Goal: Information Seeking & Learning: Learn about a topic

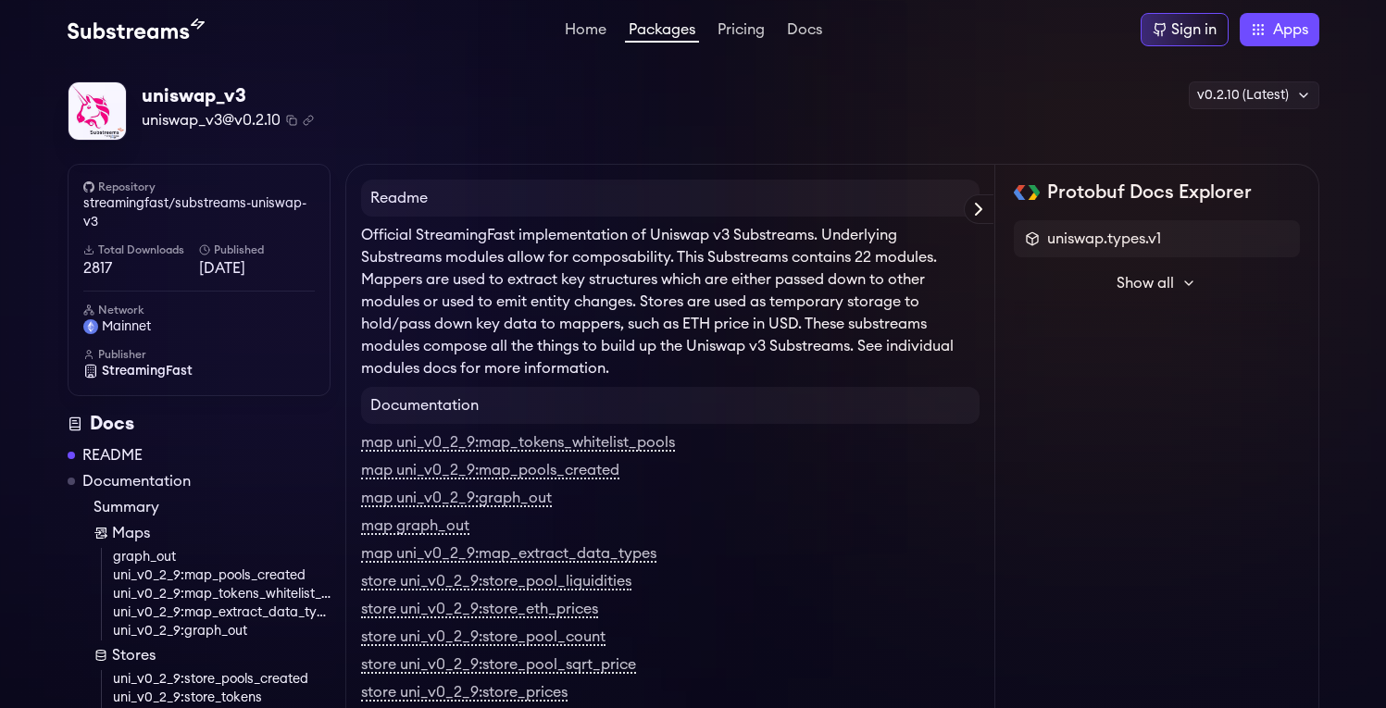
click at [1157, 280] on span "Show all" at bounding box center [1145, 283] width 57 height 22
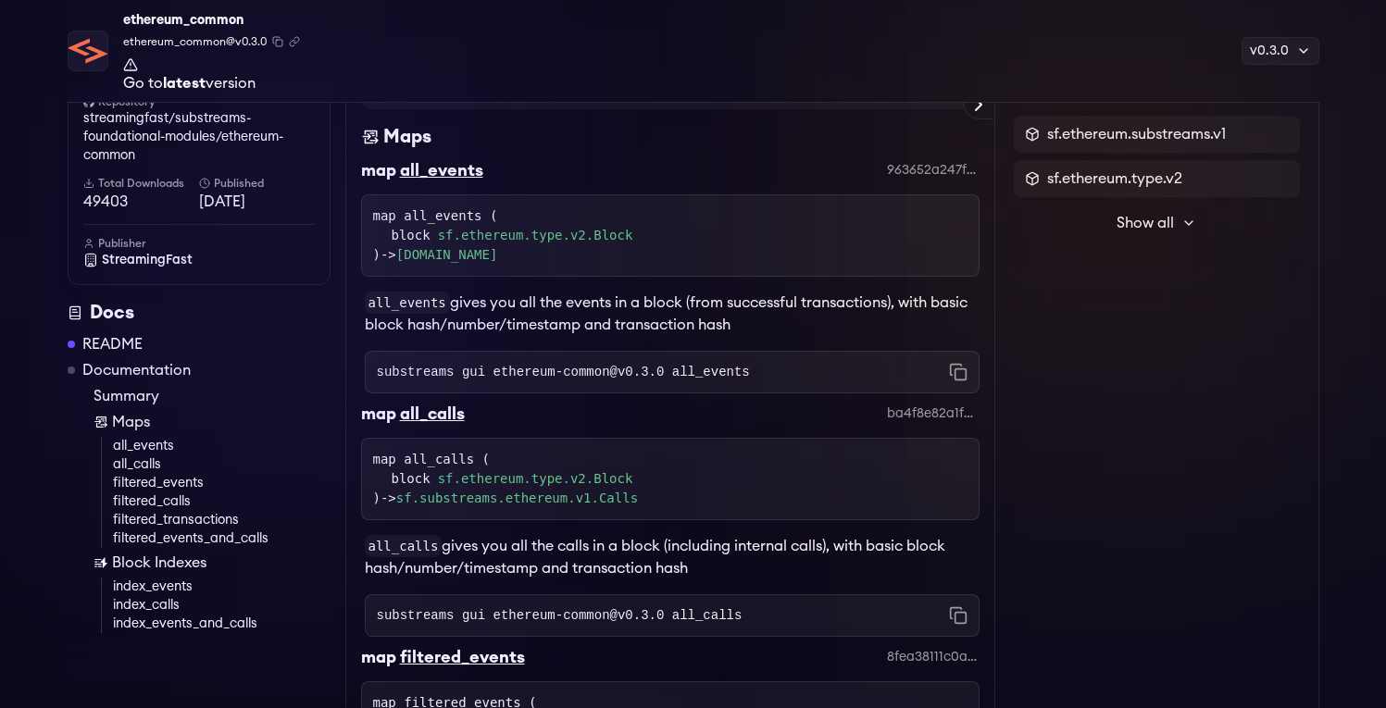
scroll to position [757, 0]
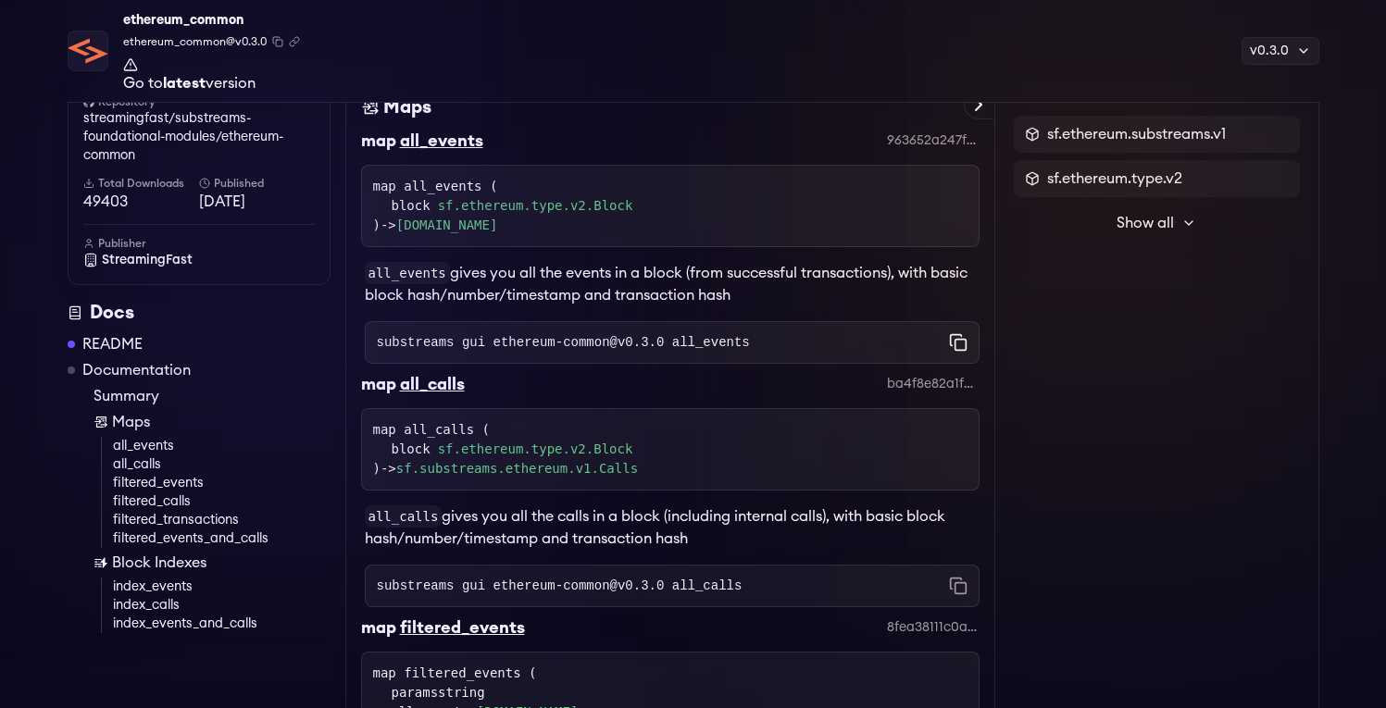
click at [957, 342] on icon "Copy command to clipboard" at bounding box center [958, 342] width 19 height 19
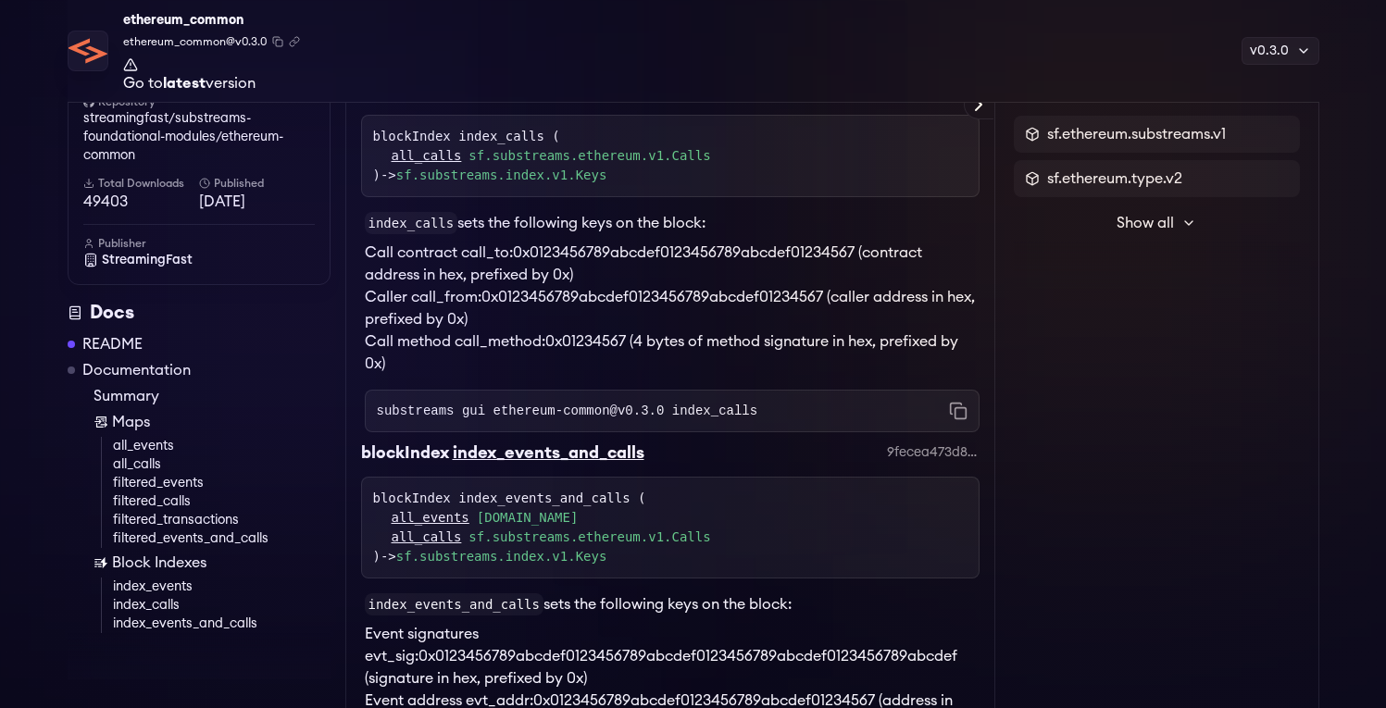
scroll to position [3466, 0]
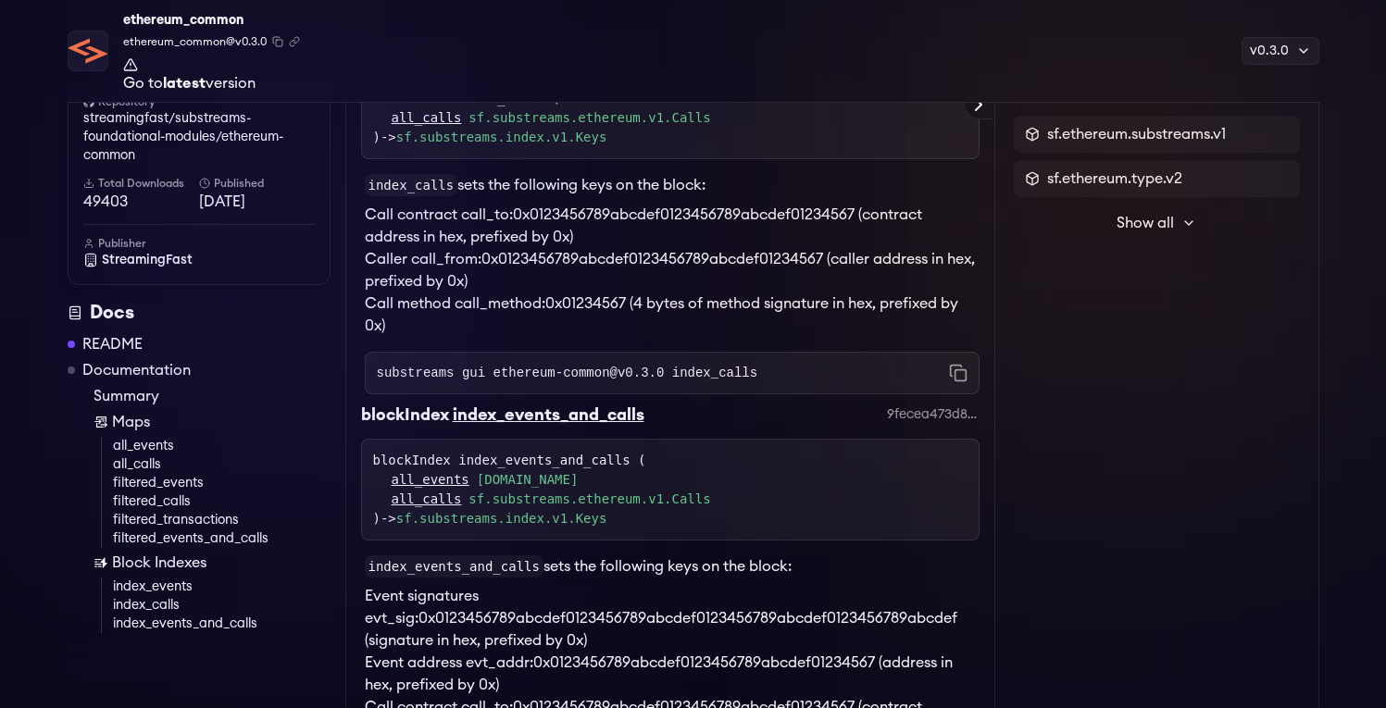
click at [169, 585] on link "index_events" at bounding box center [222, 587] width 218 height 19
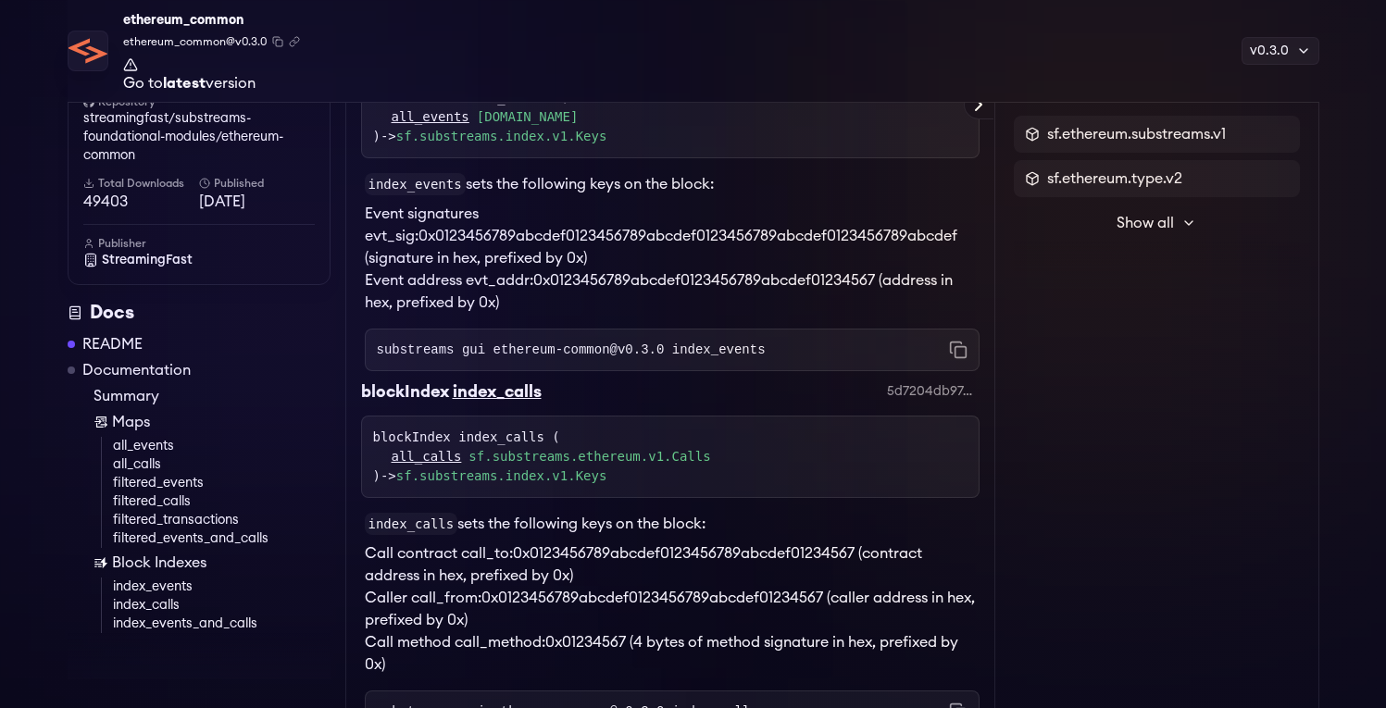
scroll to position [3114, 0]
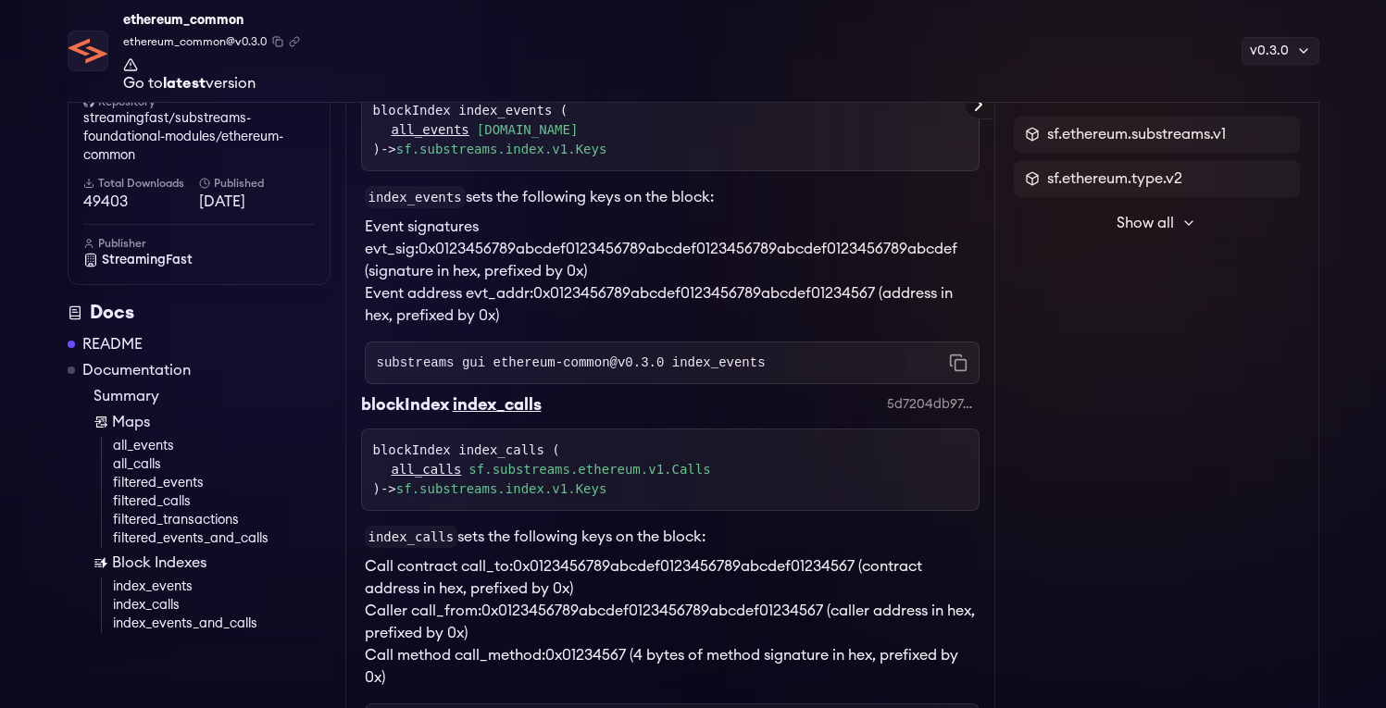
click at [687, 480] on link "sf.substreams.ethereum.v1.Calls" at bounding box center [590, 469] width 242 height 19
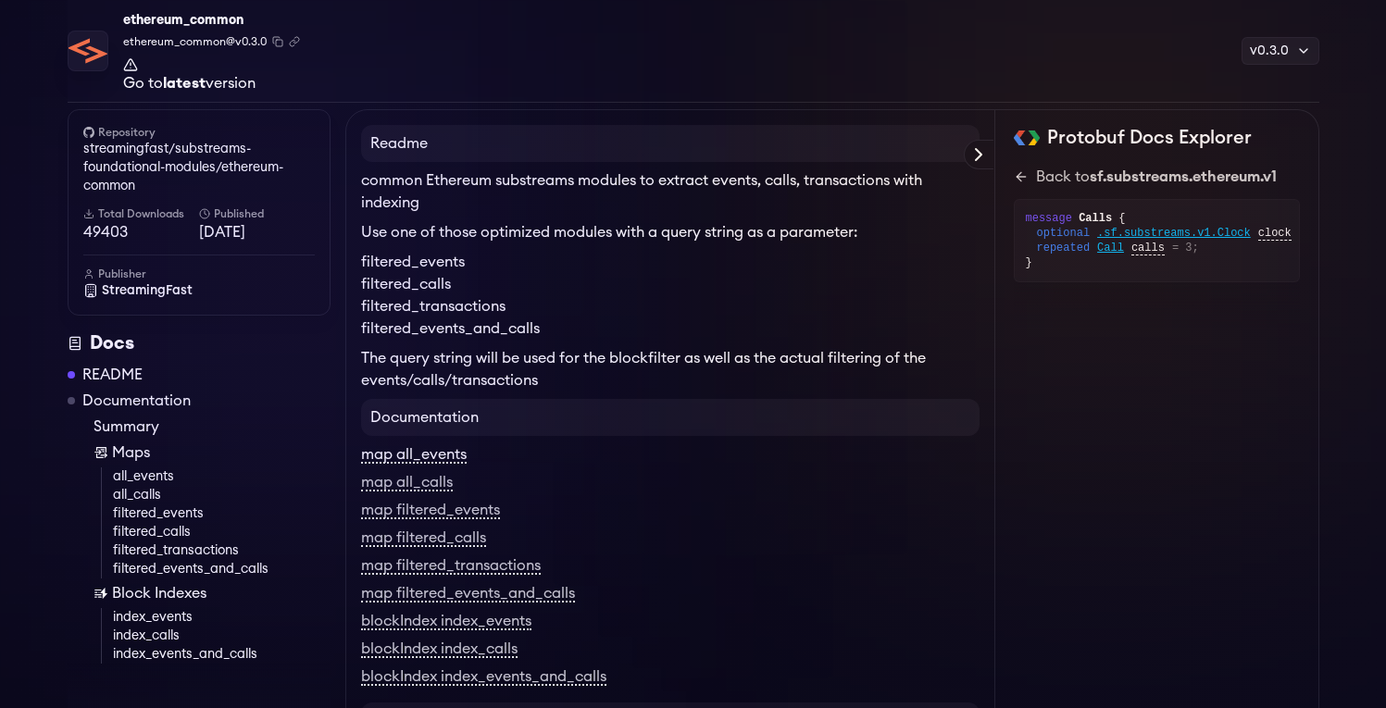
click at [428, 457] on link "map all_events" at bounding box center [414, 455] width 106 height 17
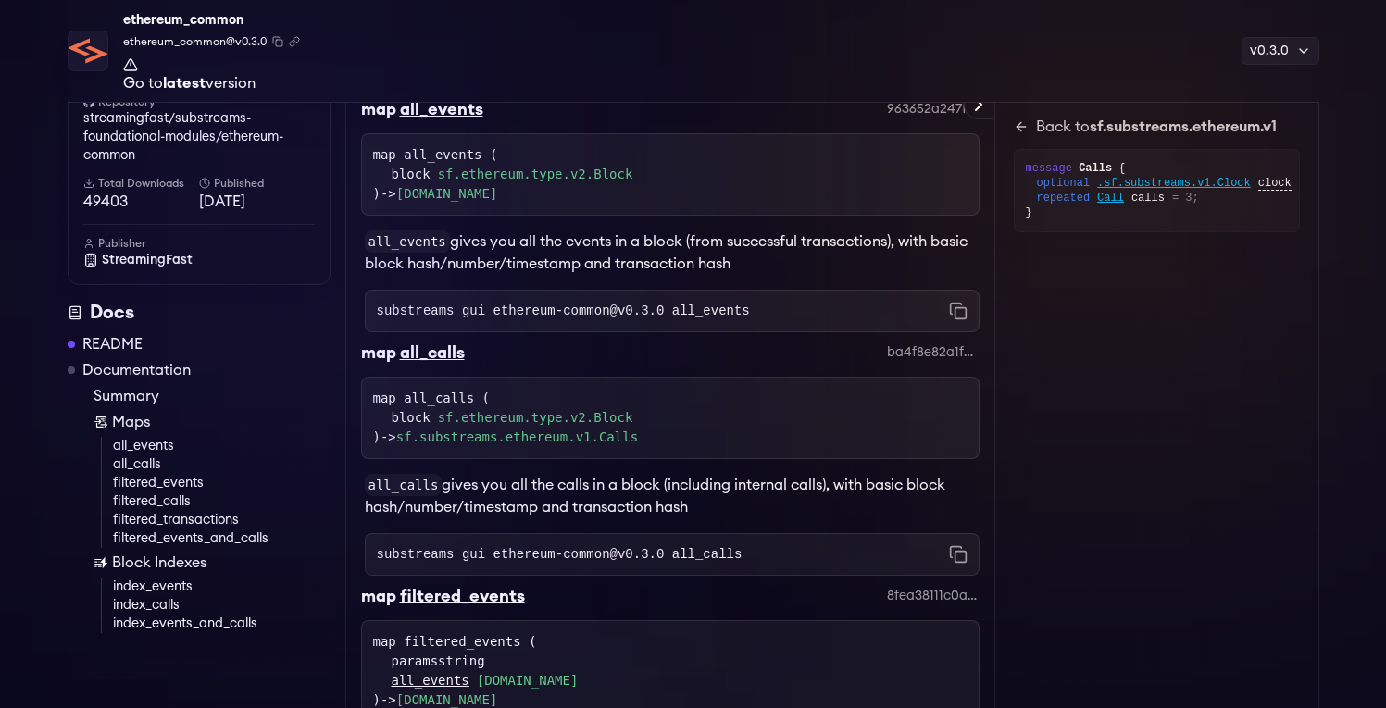
scroll to position [784, 0]
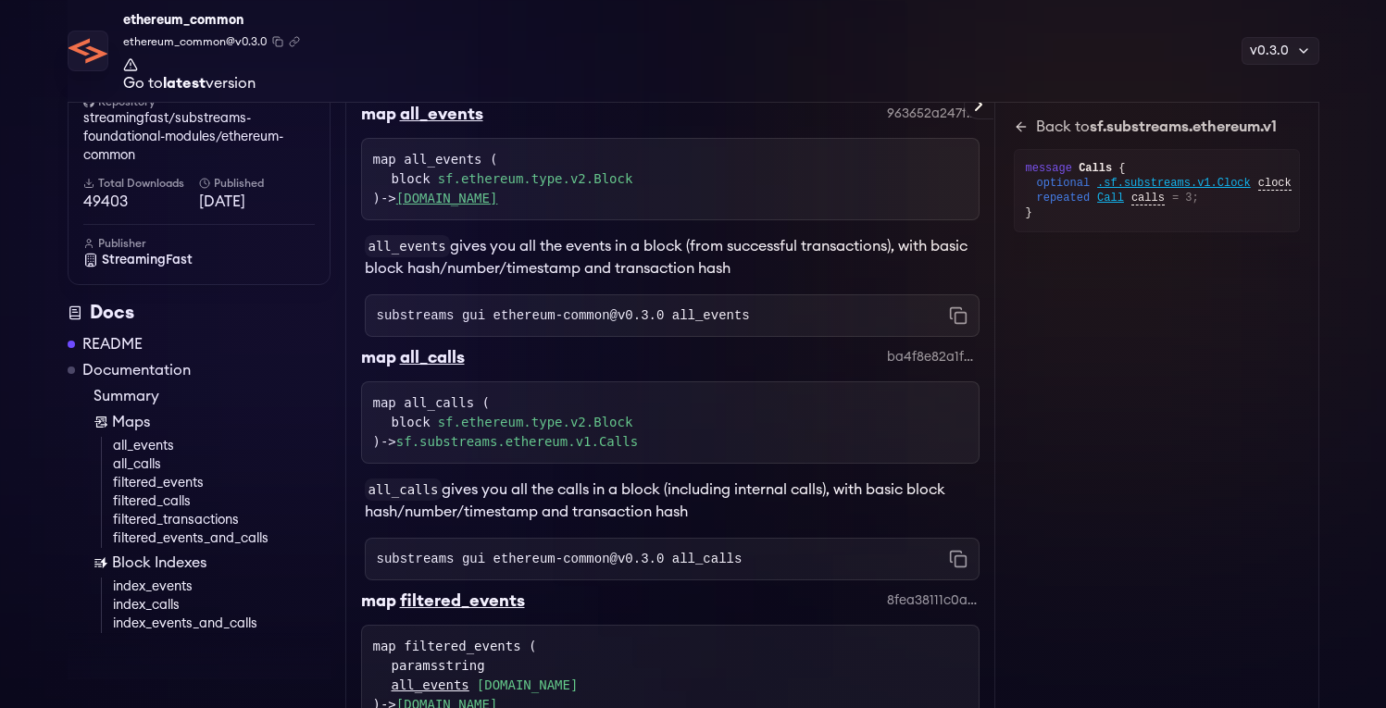
click at [498, 200] on link "sf.substreams.ethereum.v1.Events" at bounding box center [447, 198] width 102 height 15
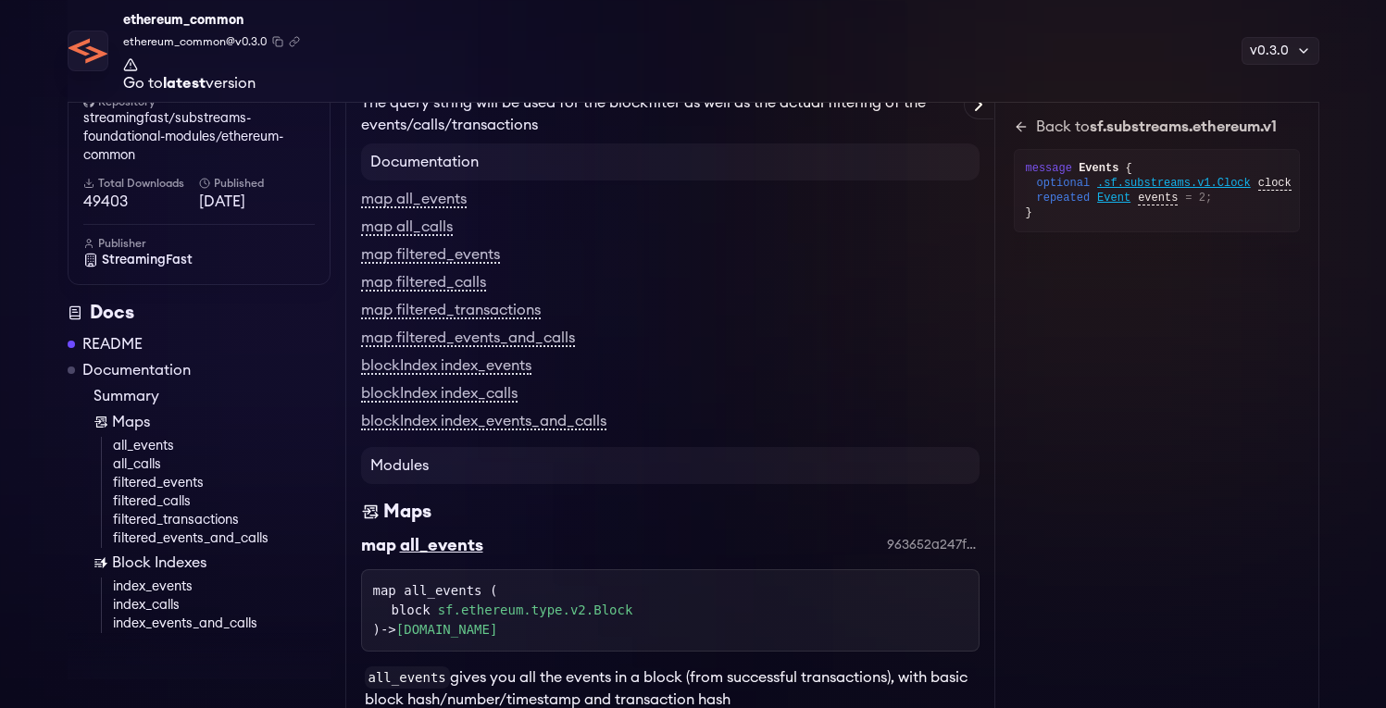
scroll to position [372, 0]
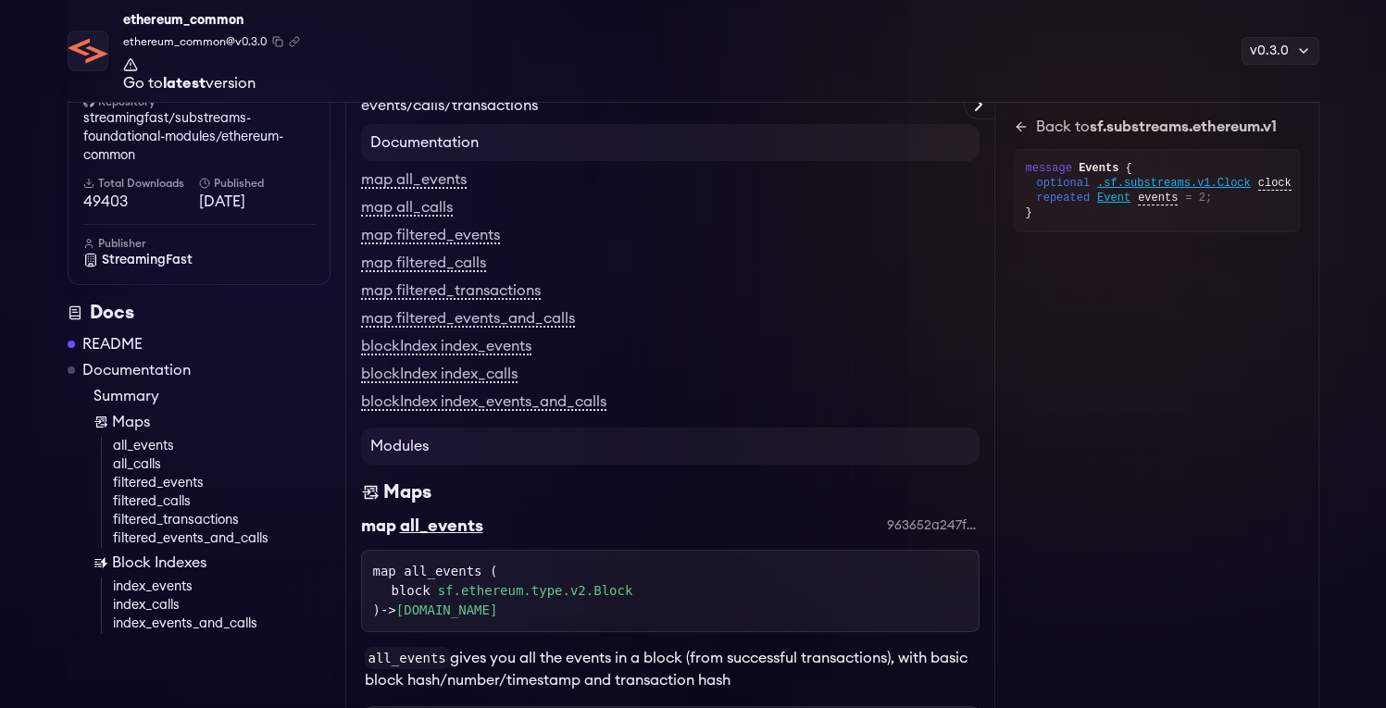
click at [135, 446] on link "all_events" at bounding box center [222, 446] width 218 height 19
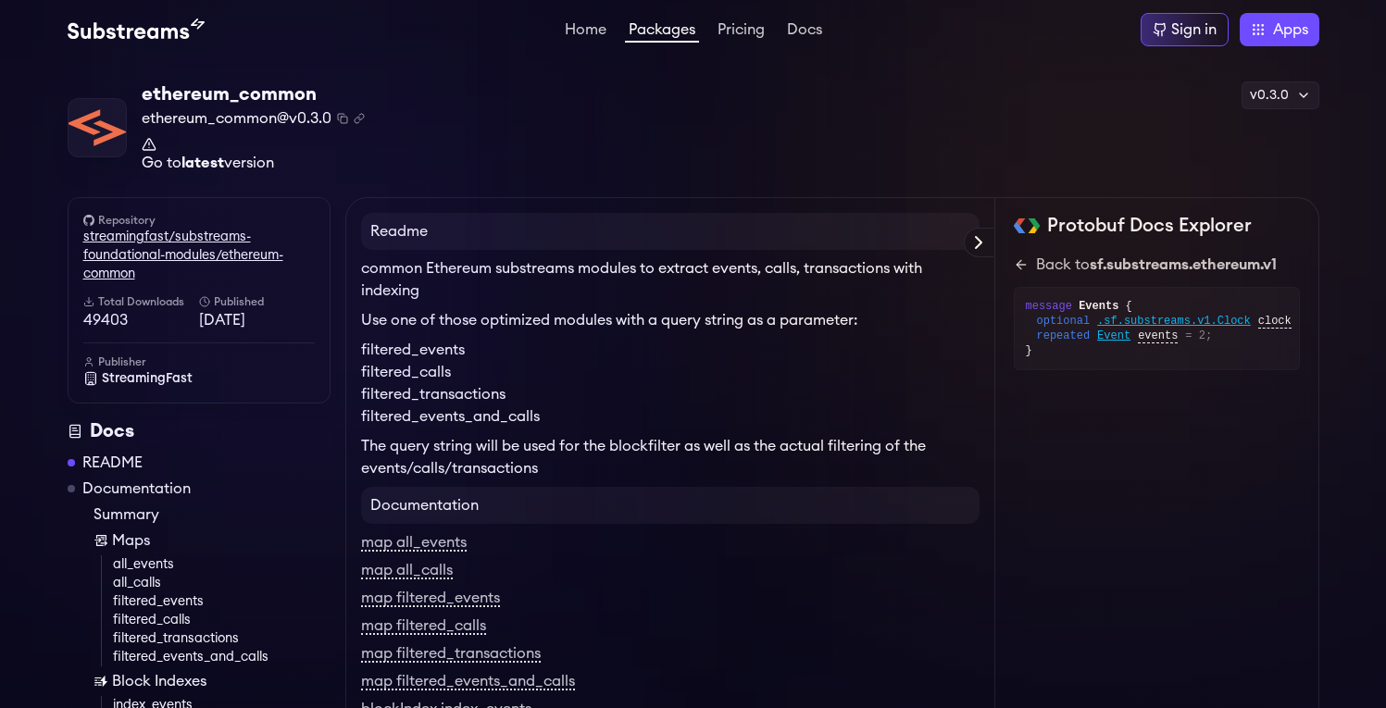
click at [222, 253] on link "streamingfast/substreams-foundational-modules/ethereum-common" at bounding box center [198, 256] width 231 height 56
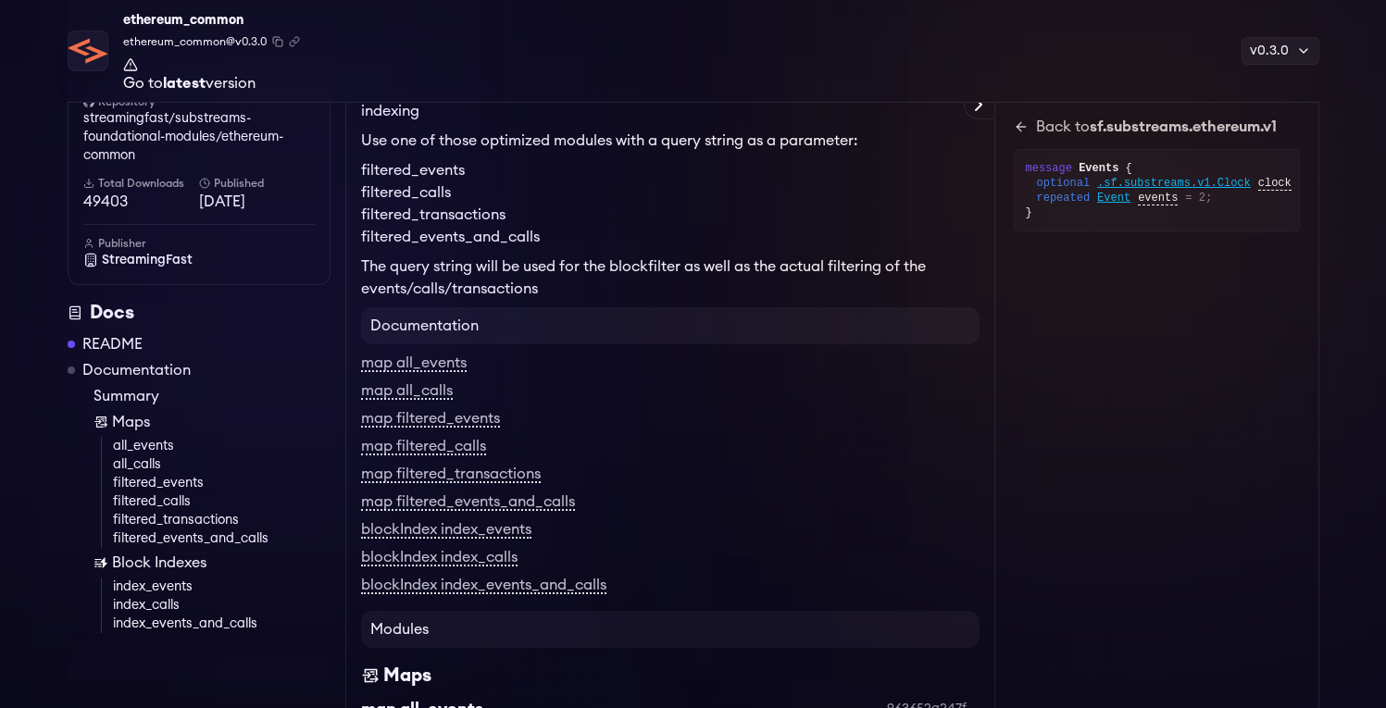
scroll to position [204, 0]
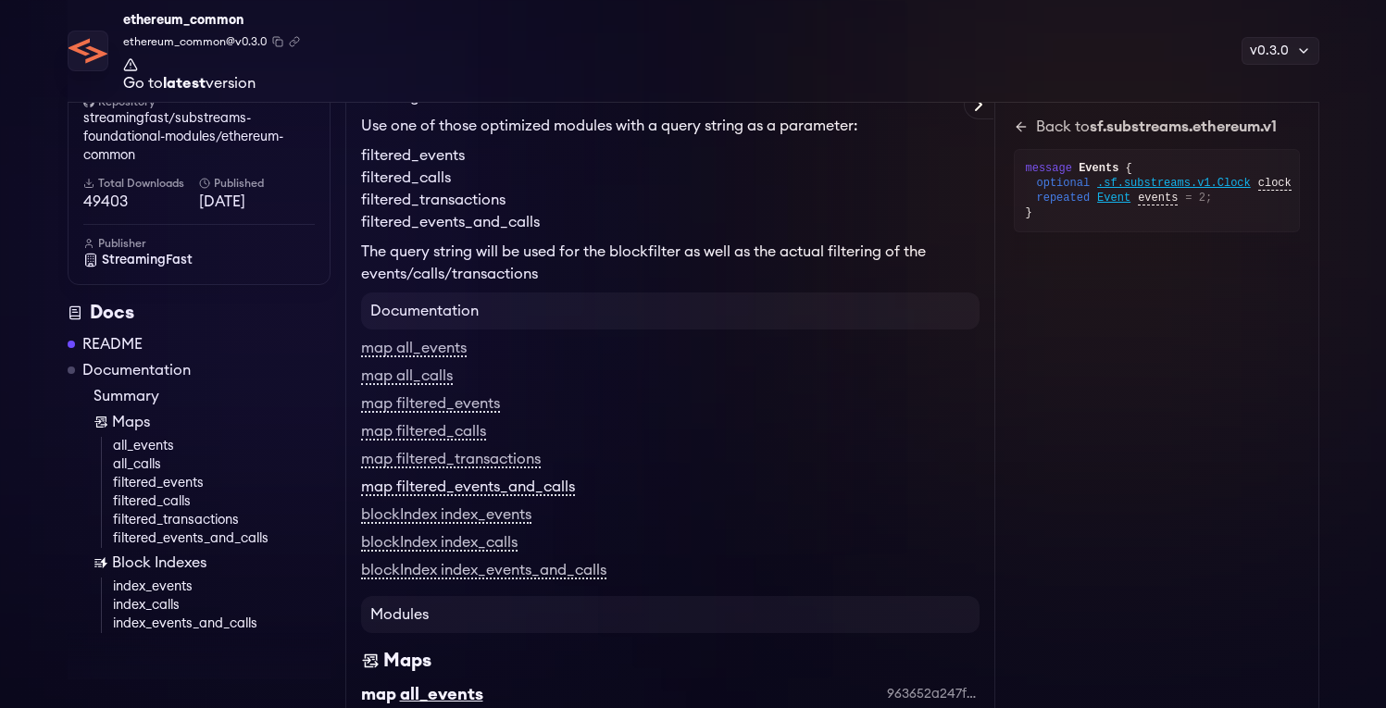
click at [480, 490] on link "map filtered_events_and_calls" at bounding box center [468, 488] width 214 height 17
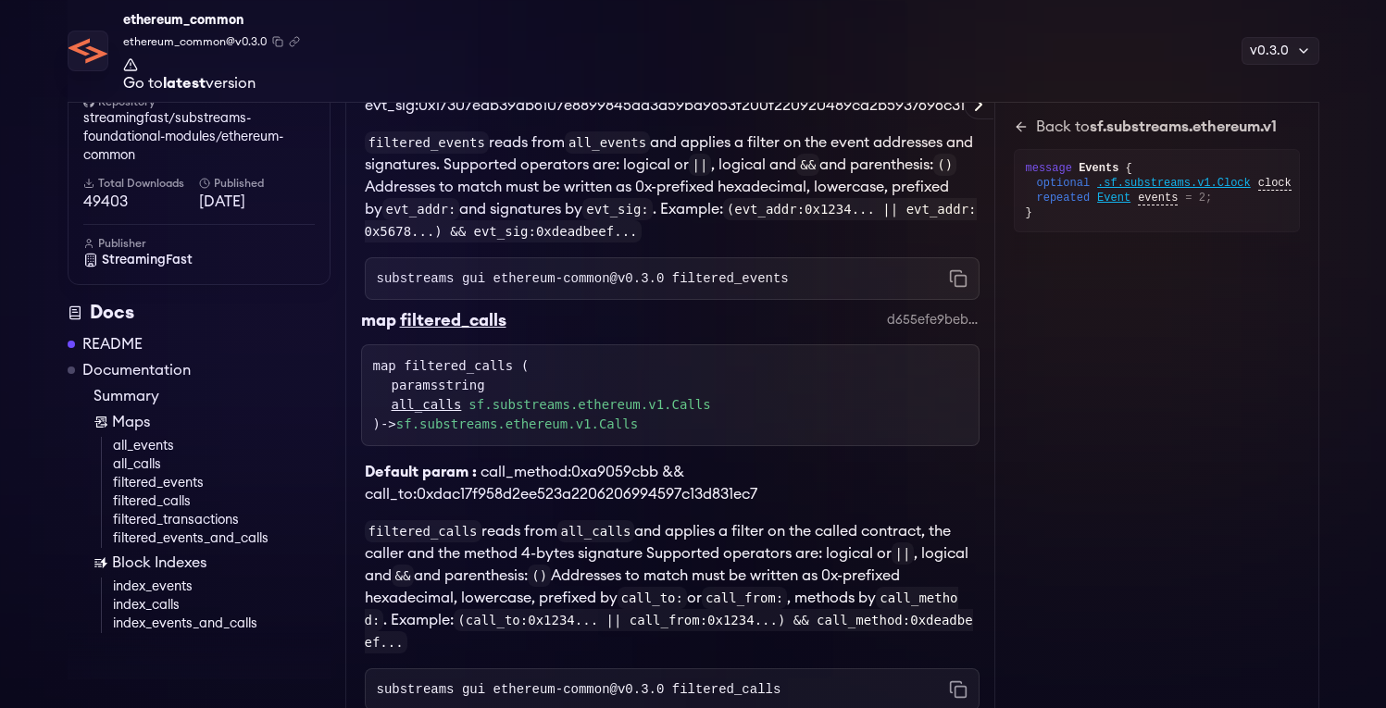
scroll to position [1356, 0]
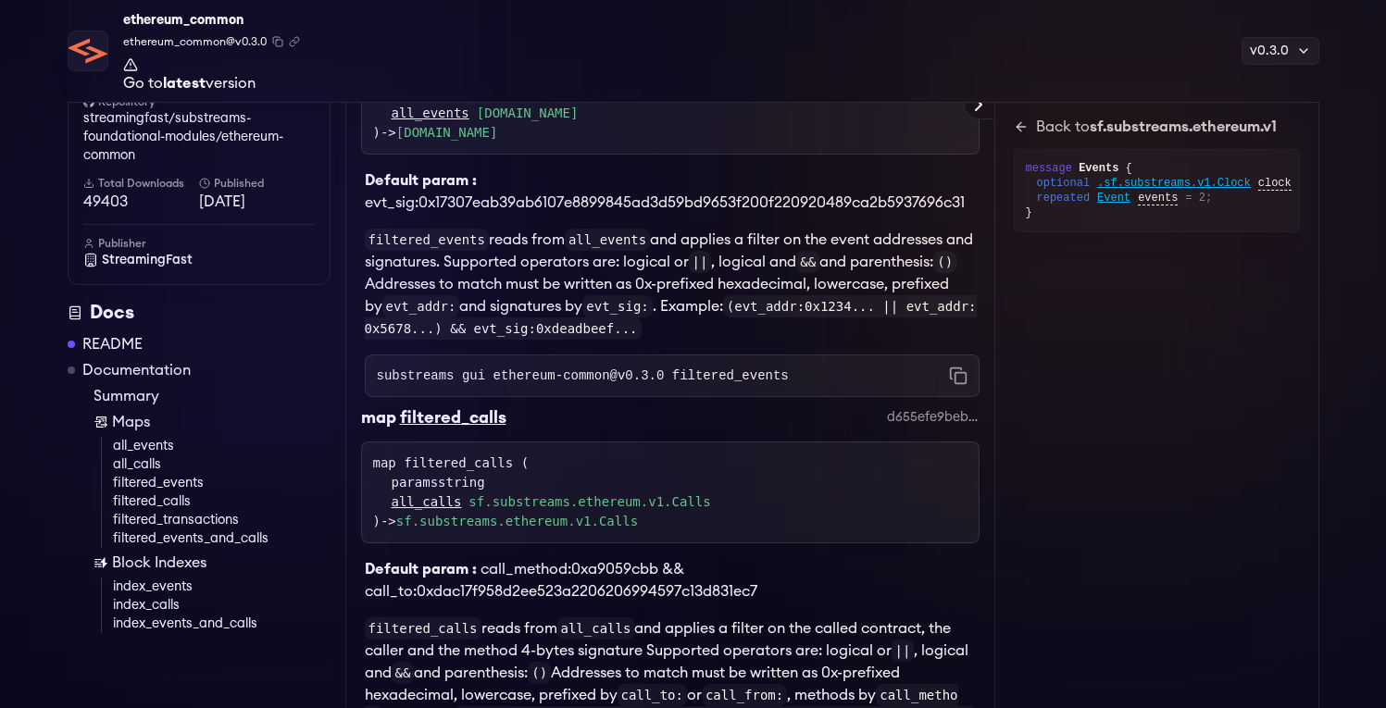
click at [145, 81] on link "Go to latest version" at bounding box center [211, 73] width 177 height 33
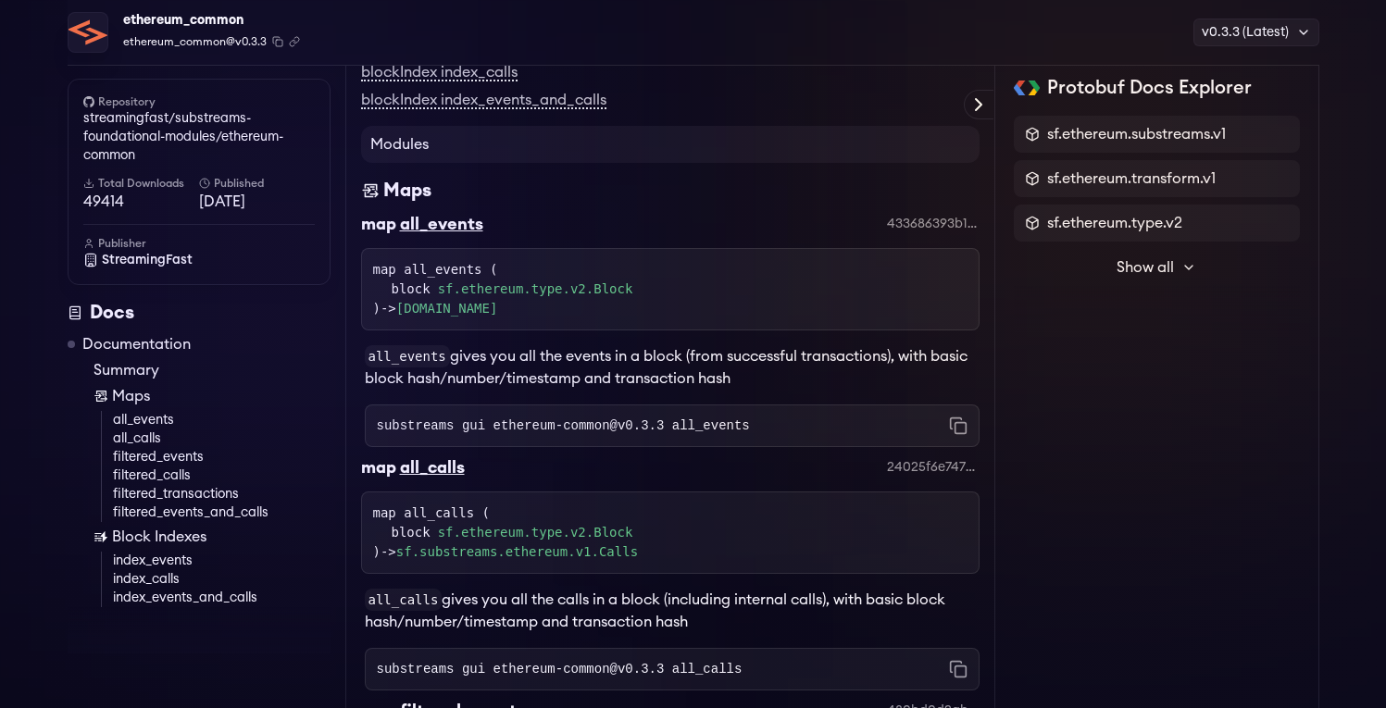
scroll to position [493, 0]
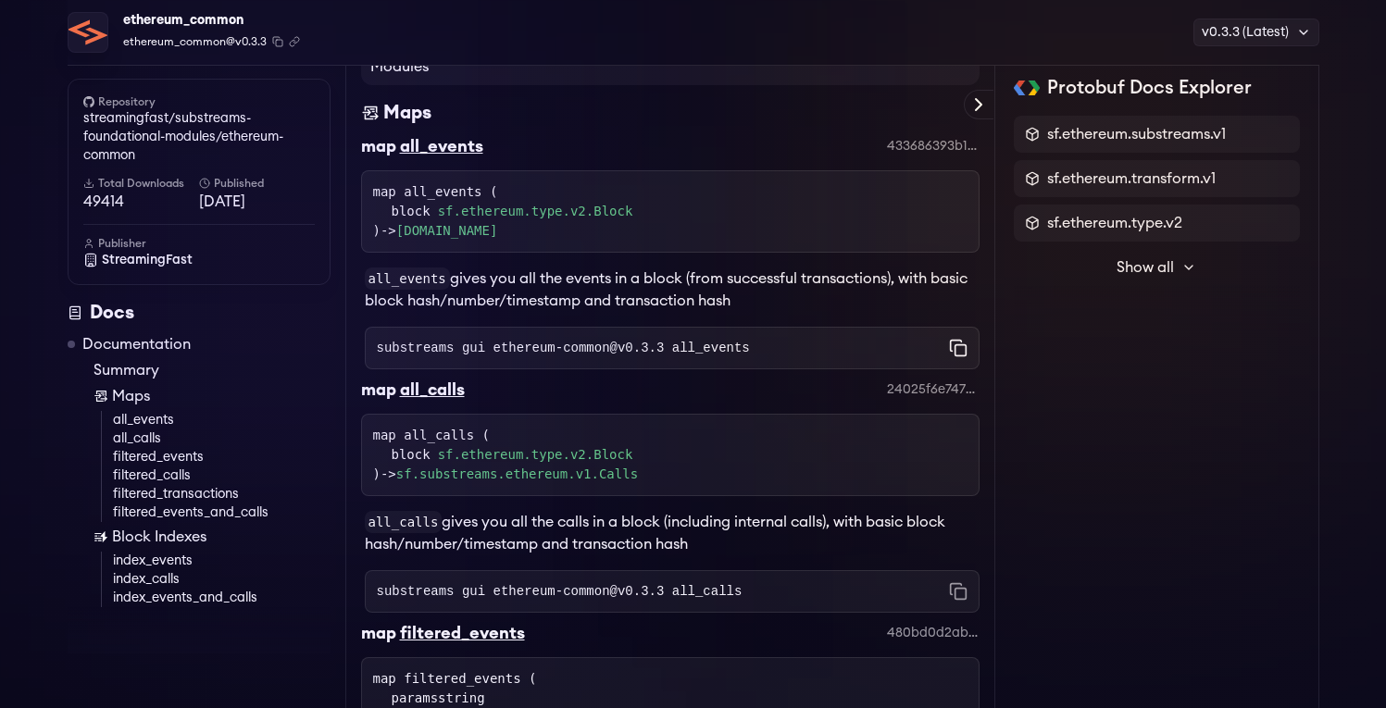
click at [949, 344] on icon "Copy command to clipboard" at bounding box center [958, 348] width 19 height 19
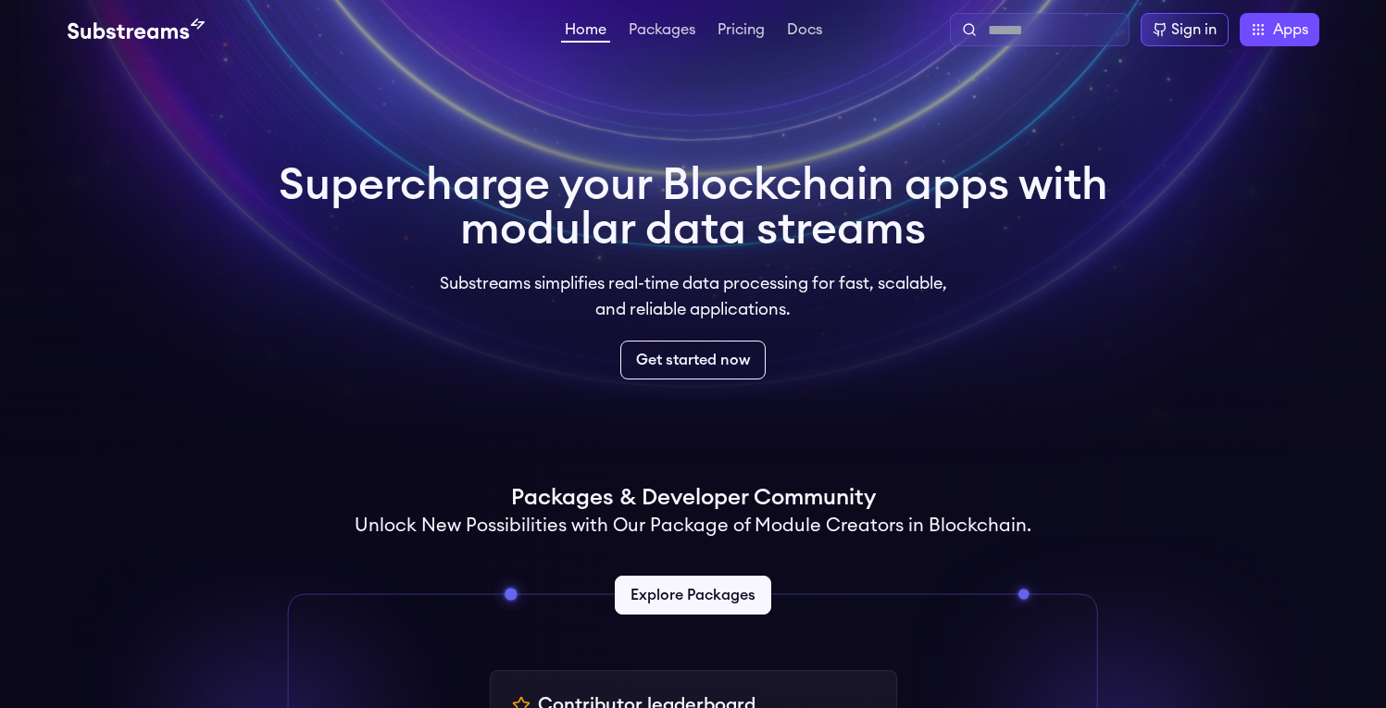
click at [993, 26] on input "text" at bounding box center [1054, 30] width 133 height 22
click at [675, 350] on link "Get started now" at bounding box center [693, 360] width 153 height 41
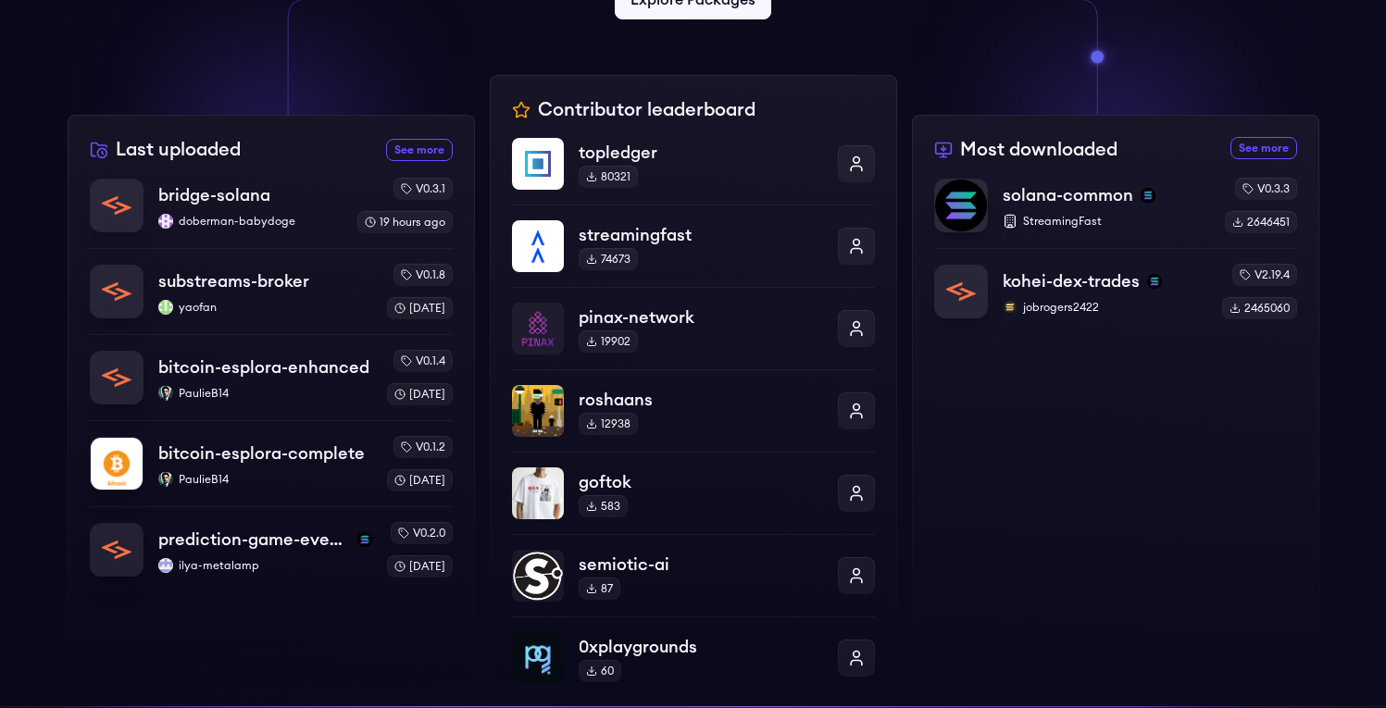
scroll to position [601, 0]
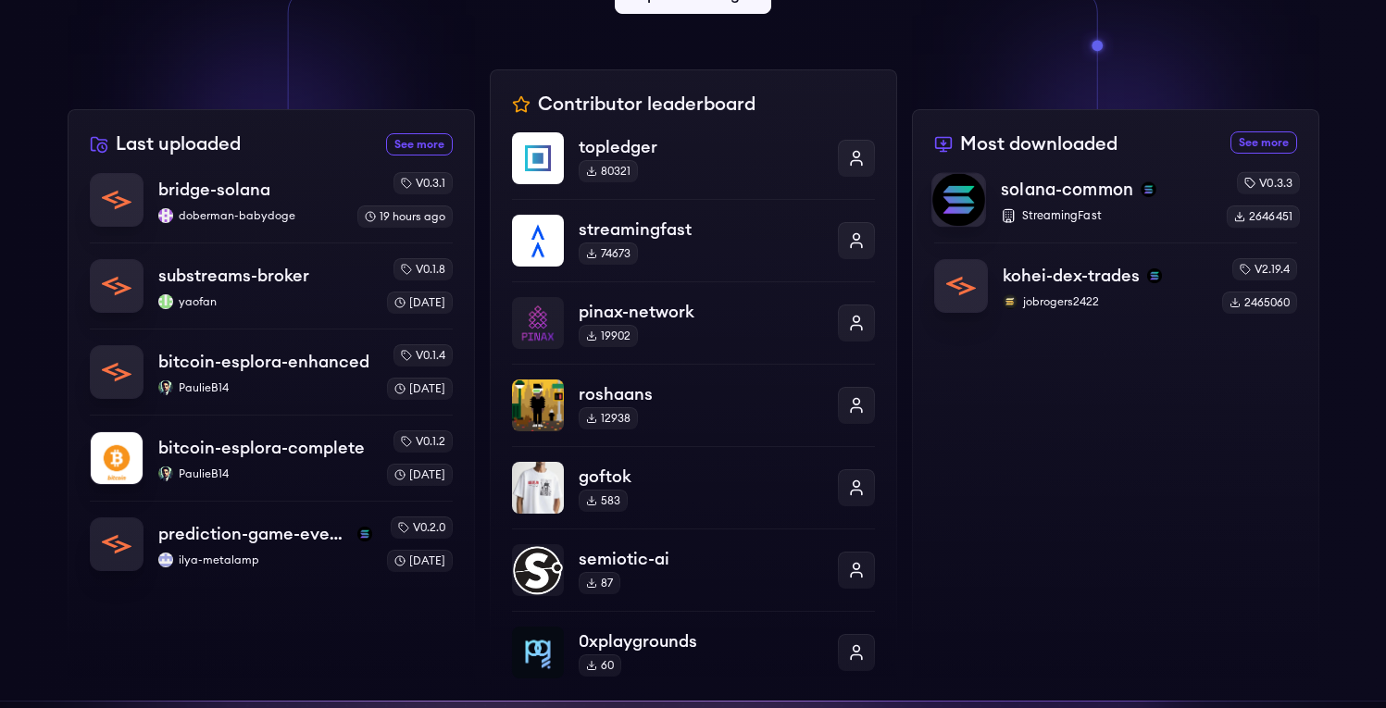
click at [1068, 195] on p "solana-common" at bounding box center [1067, 190] width 132 height 26
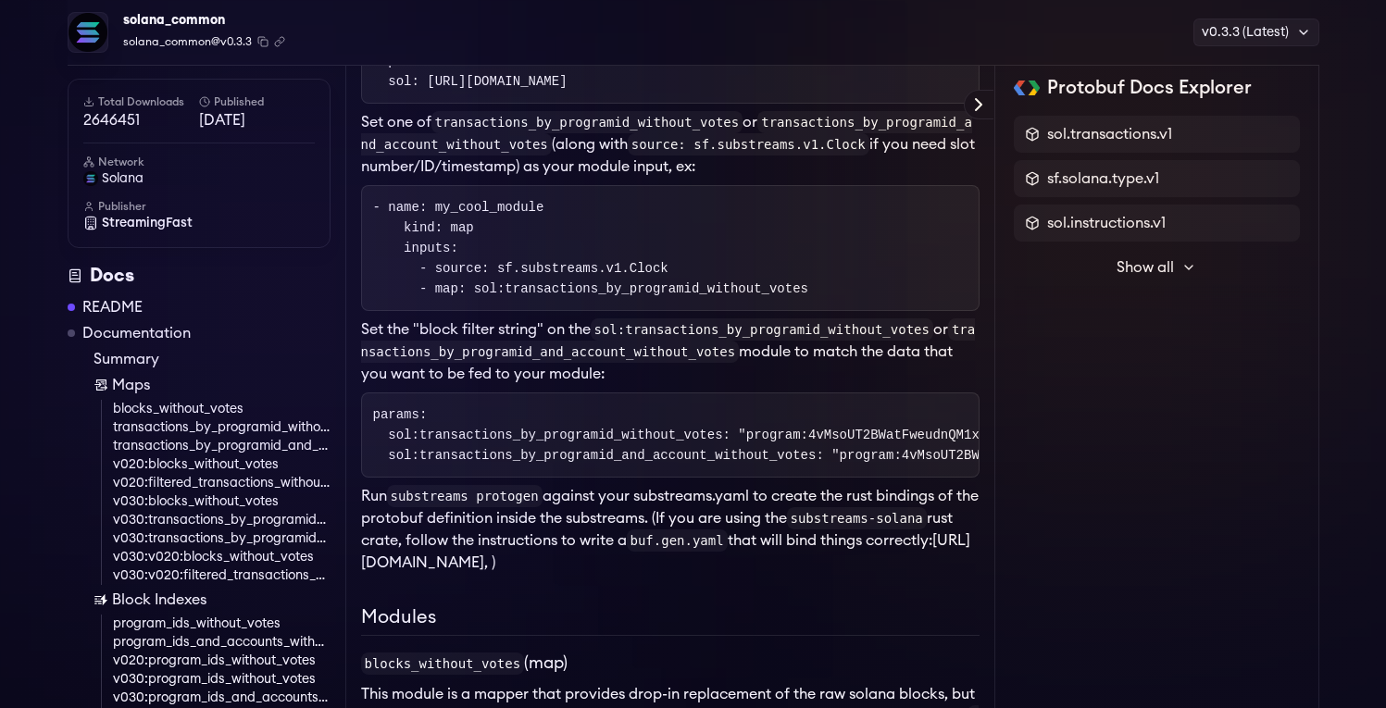
scroll to position [1257, 0]
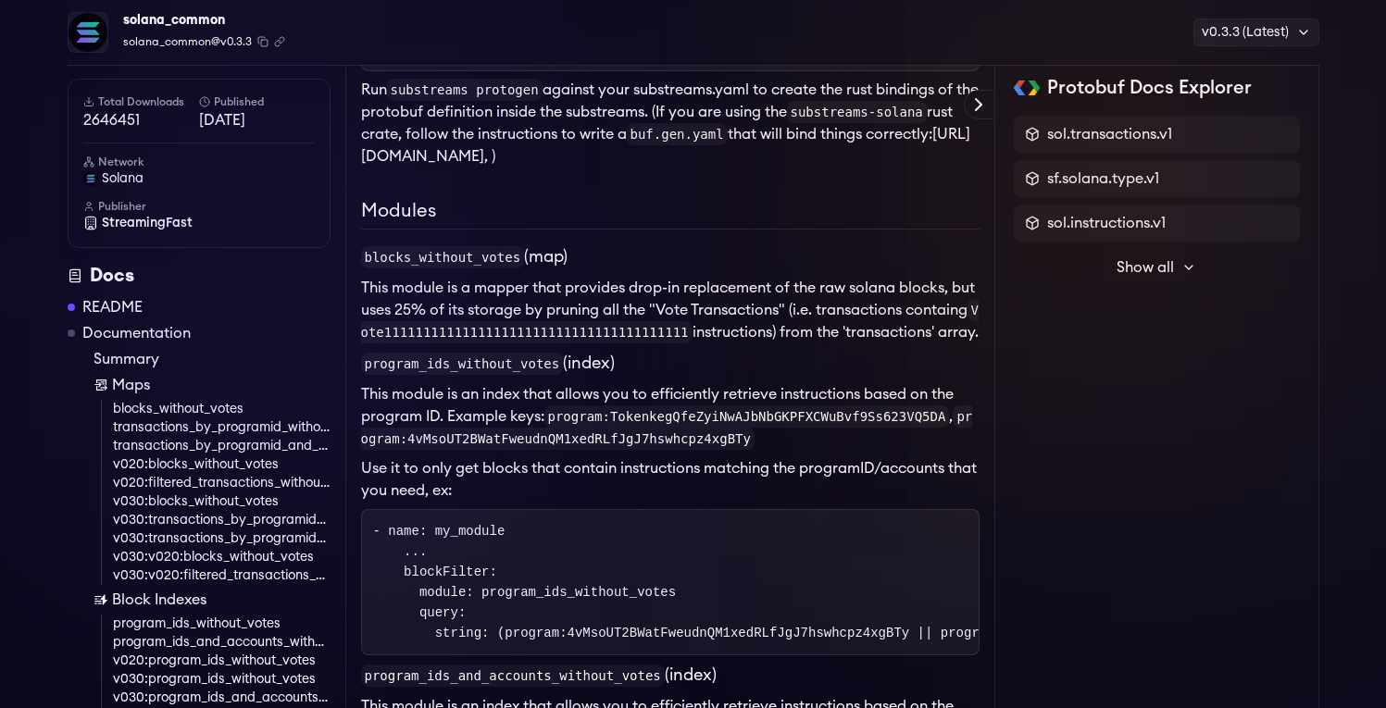
click at [159, 331] on link "Documentation" at bounding box center [136, 333] width 108 height 22
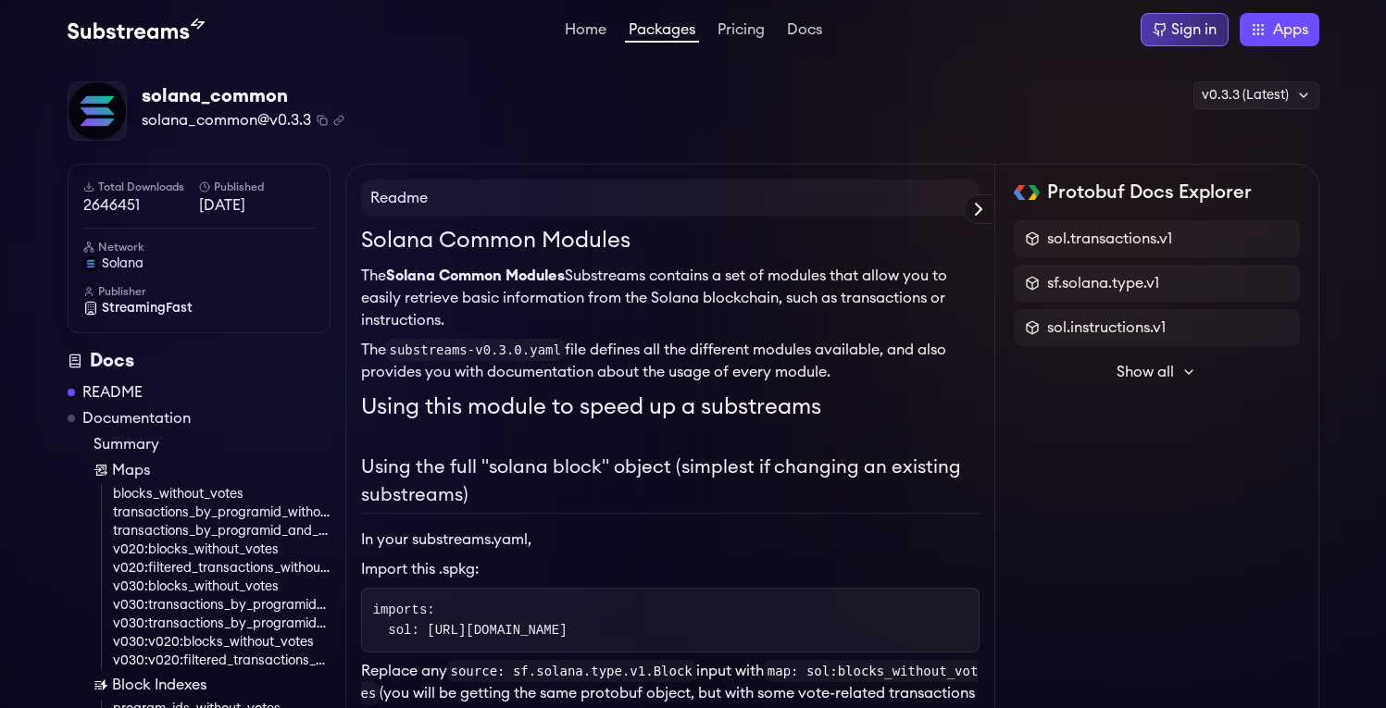
click at [1207, 26] on div "Sign in" at bounding box center [1193, 30] width 45 height 22
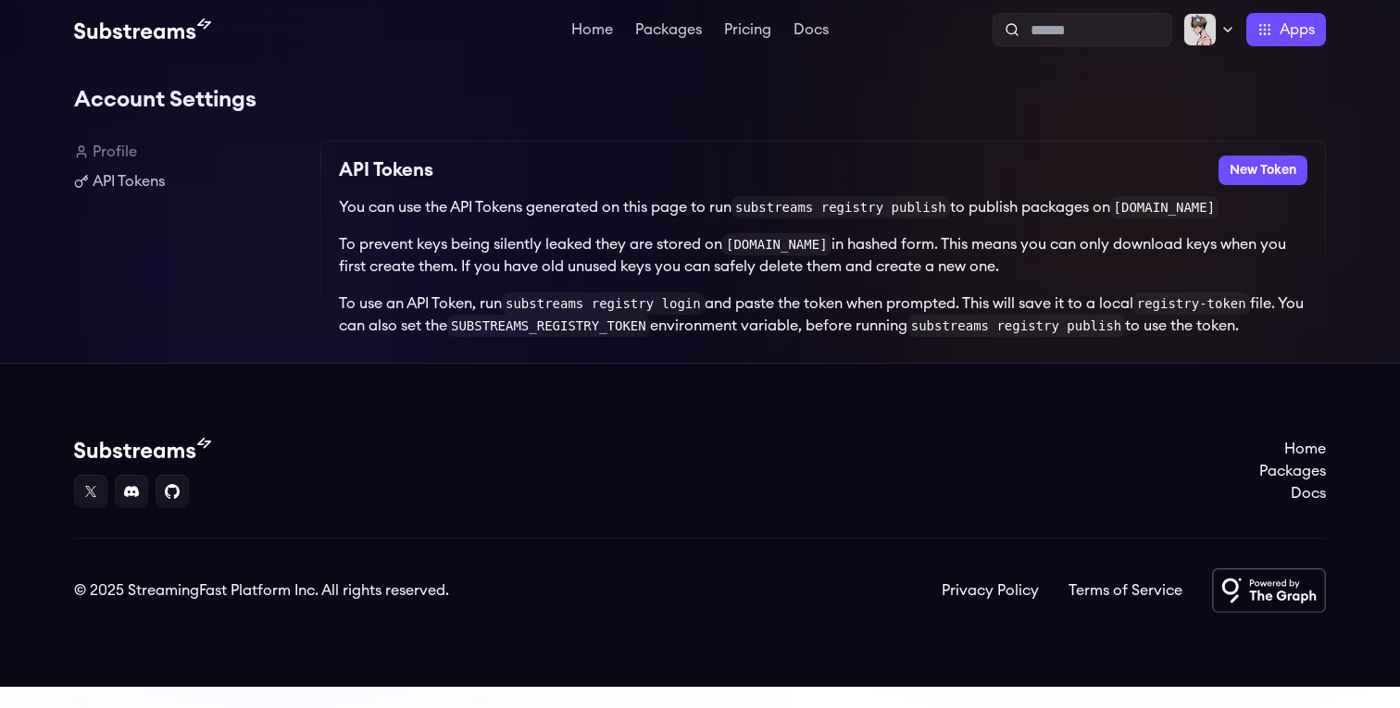
click at [922, 122] on div "Account Settings Profile API Tokens API Tokens New Token You can use the API To…" at bounding box center [700, 211] width 1252 height 304
click at [1035, 35] on input "text" at bounding box center [1097, 30] width 133 height 22
click at [648, 30] on link "Packages" at bounding box center [668, 31] width 74 height 19
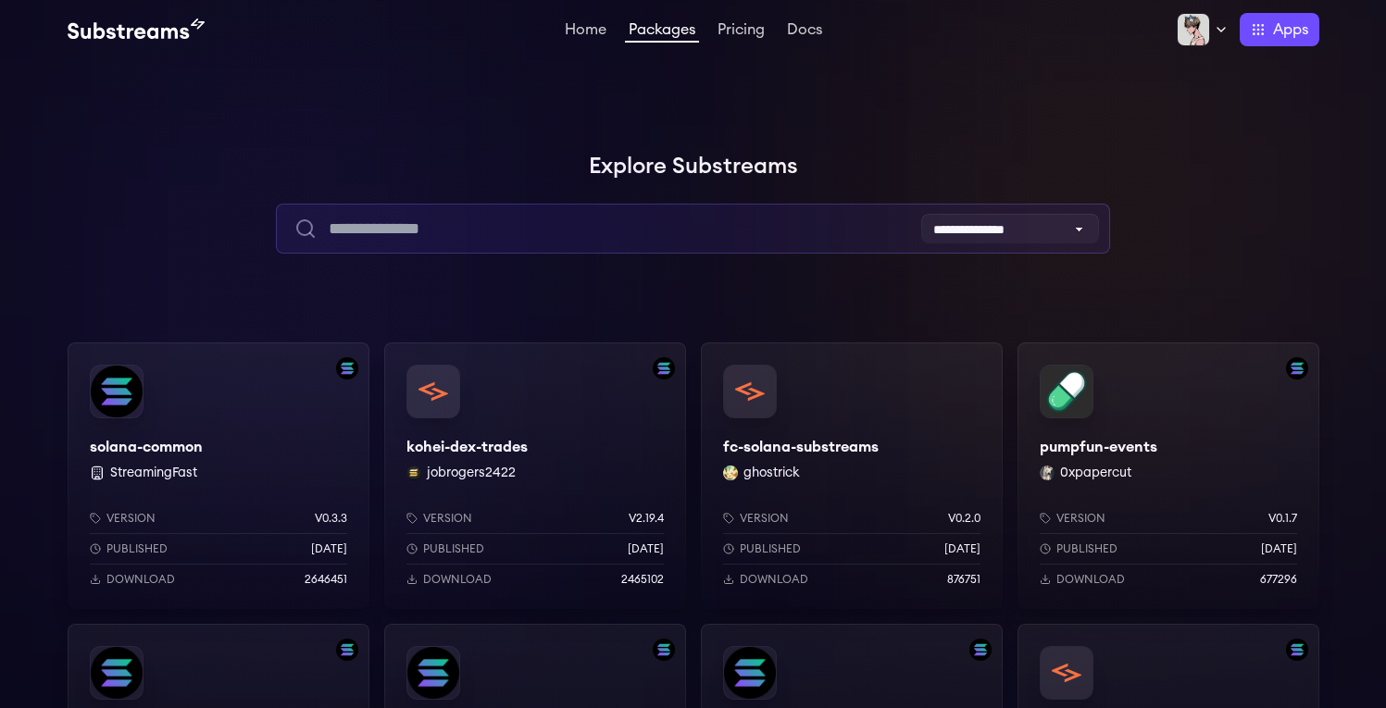
click at [579, 225] on input "text" at bounding box center [693, 229] width 834 height 50
type input "*"
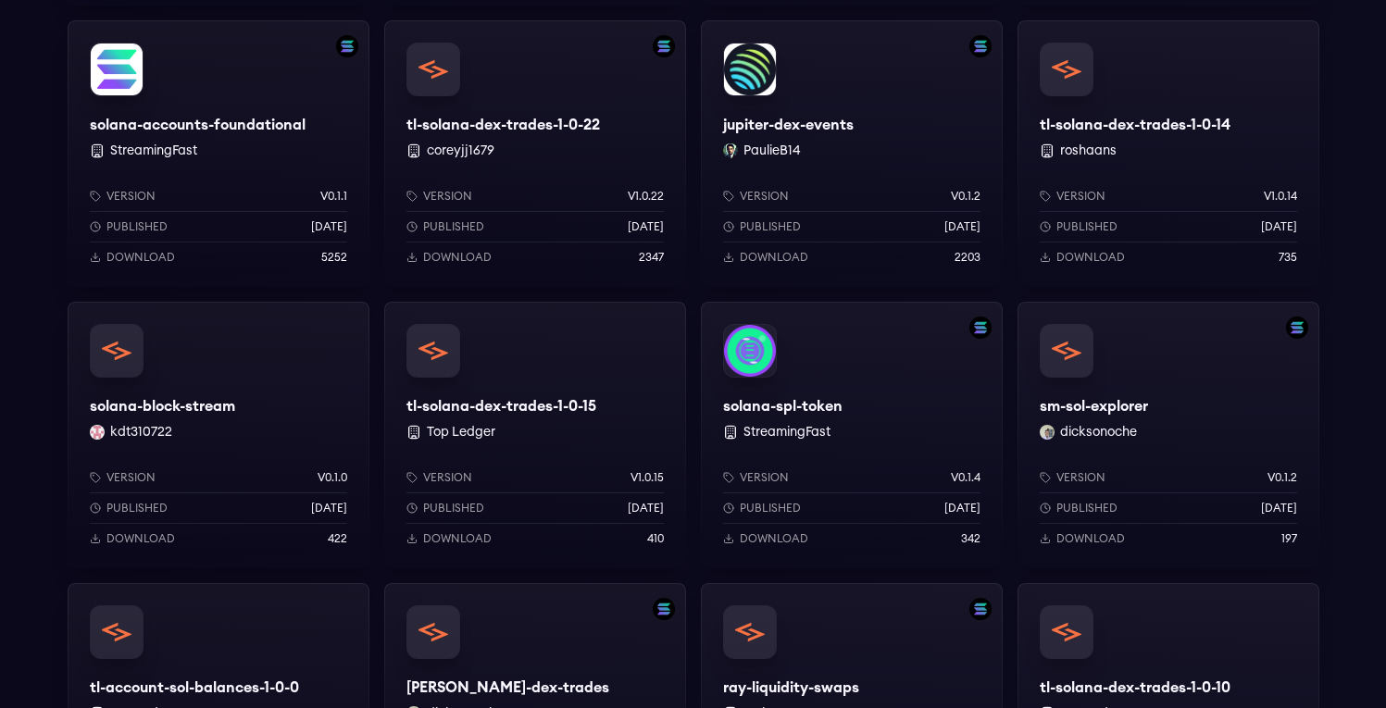
scroll to position [886, 0]
click at [256, 127] on div "solana-accounts-foundational StreamingFast Version v0.1.1 Published 10 months a…" at bounding box center [219, 152] width 302 height 267
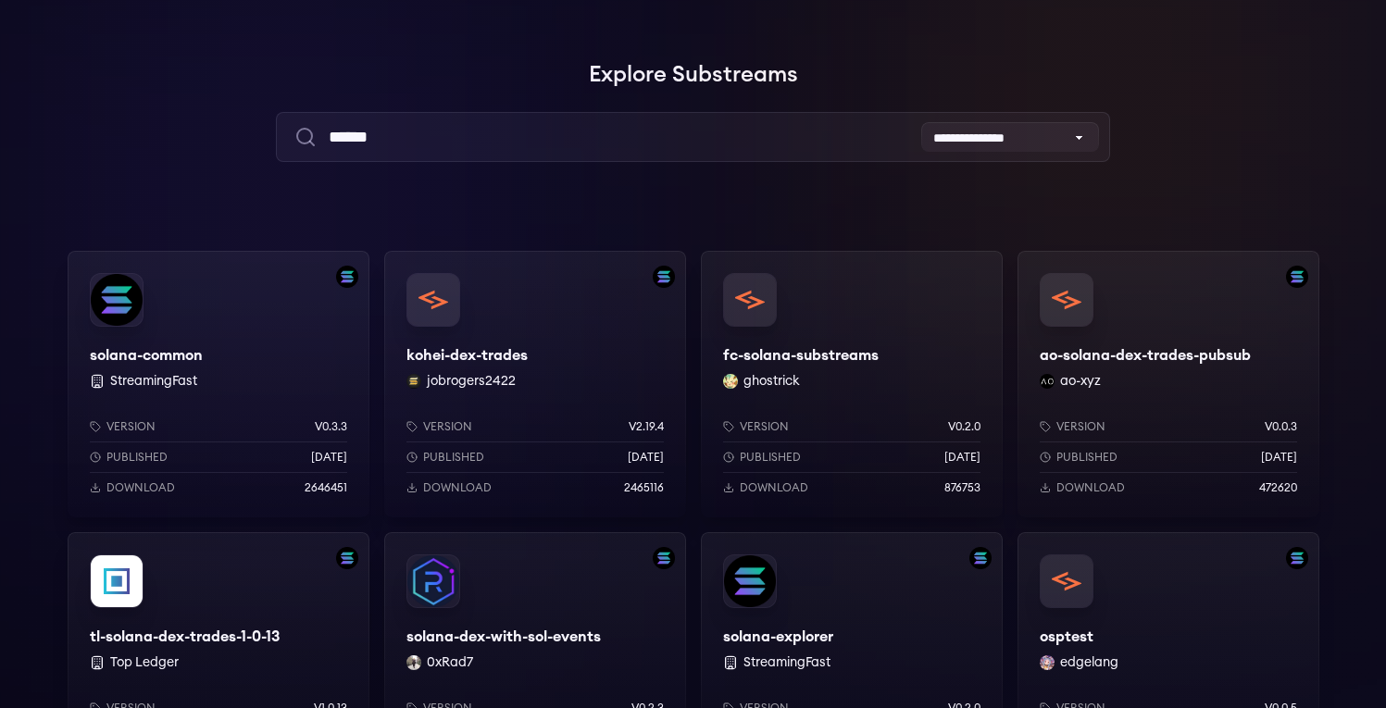
scroll to position [0, 0]
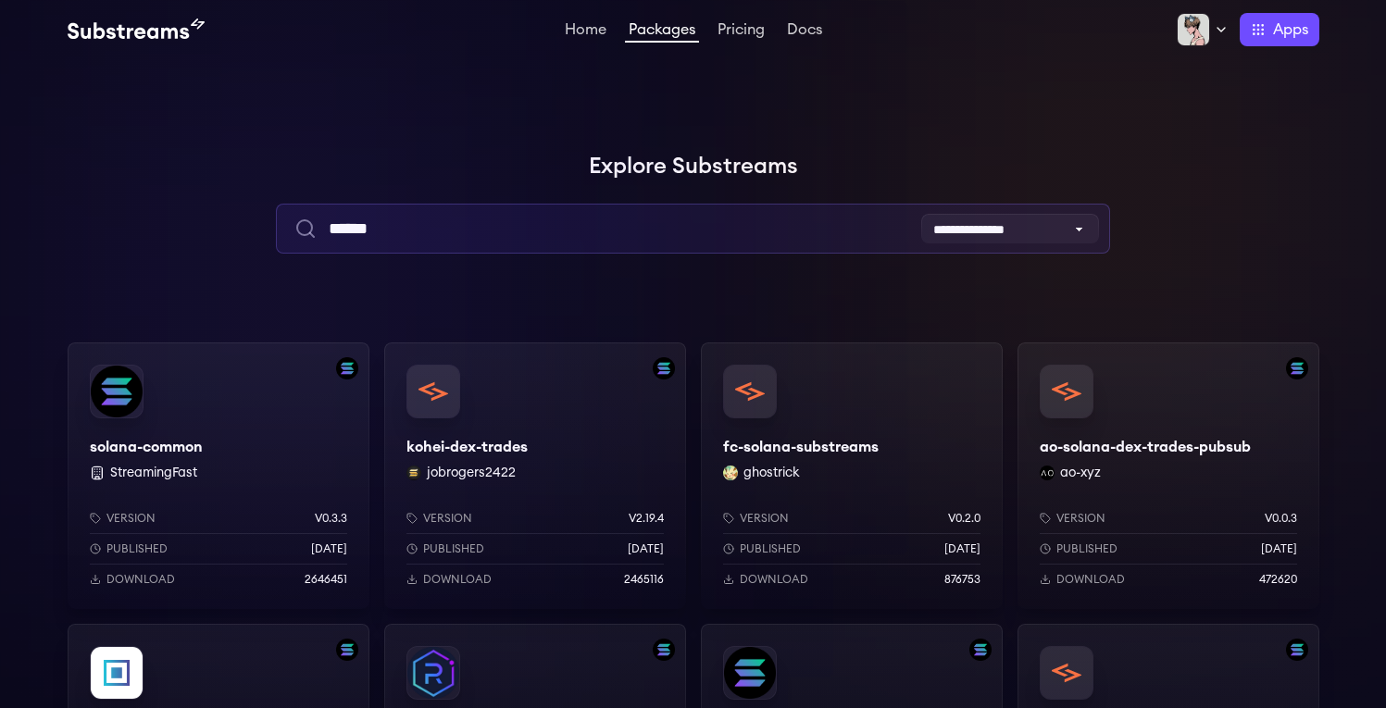
click at [543, 231] on input "******" at bounding box center [693, 229] width 834 height 50
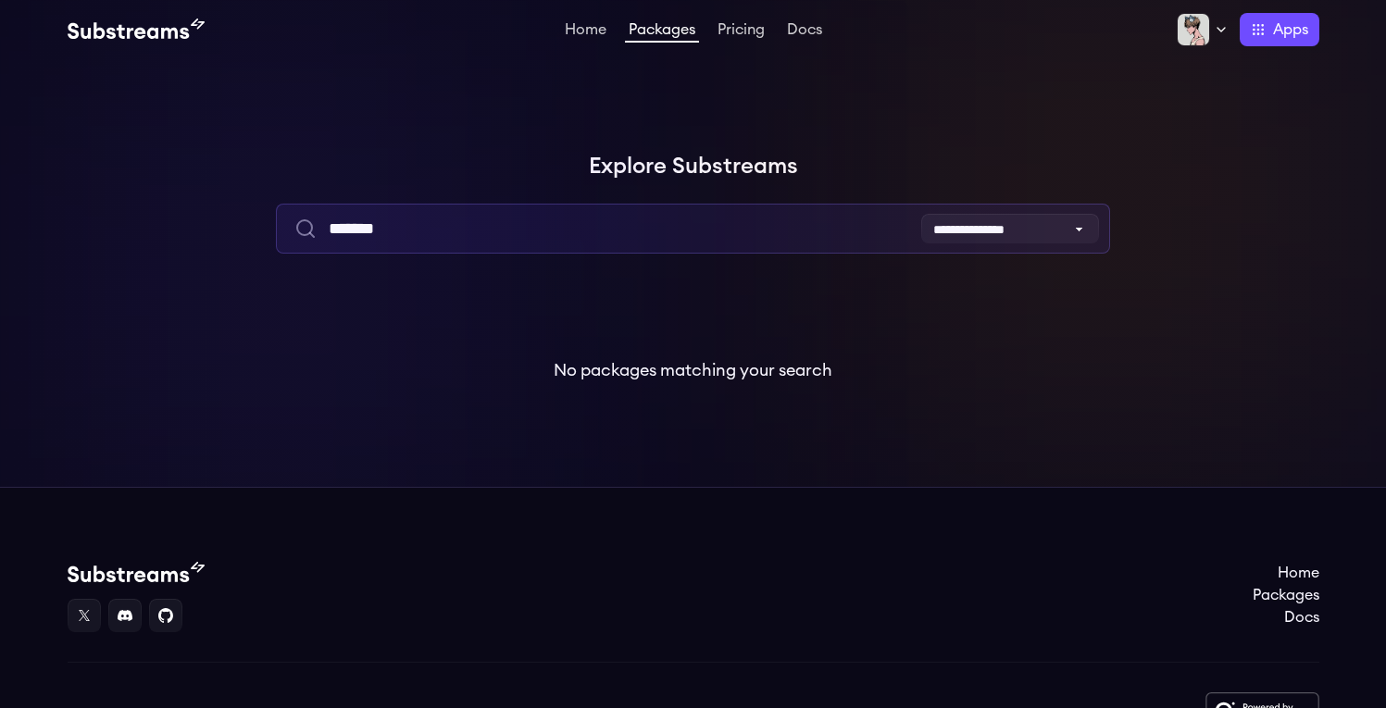
type input "******"
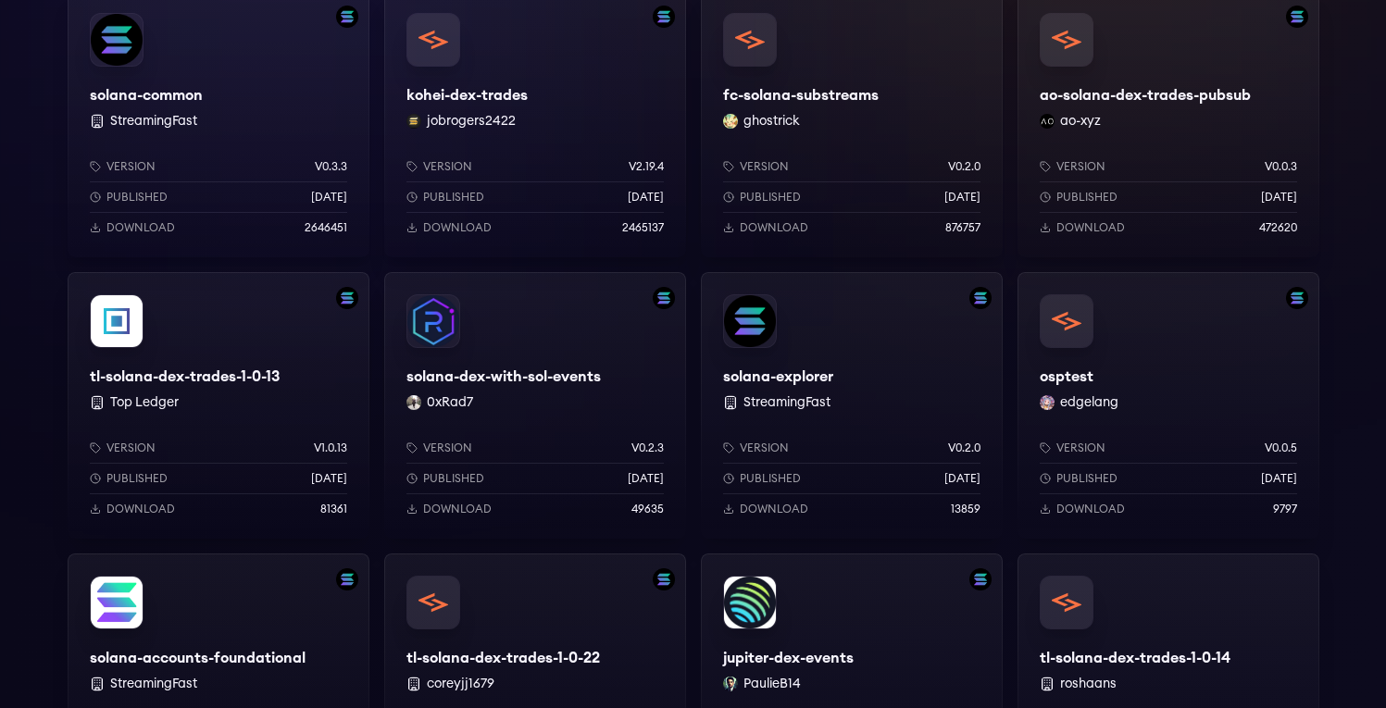
scroll to position [394, 0]
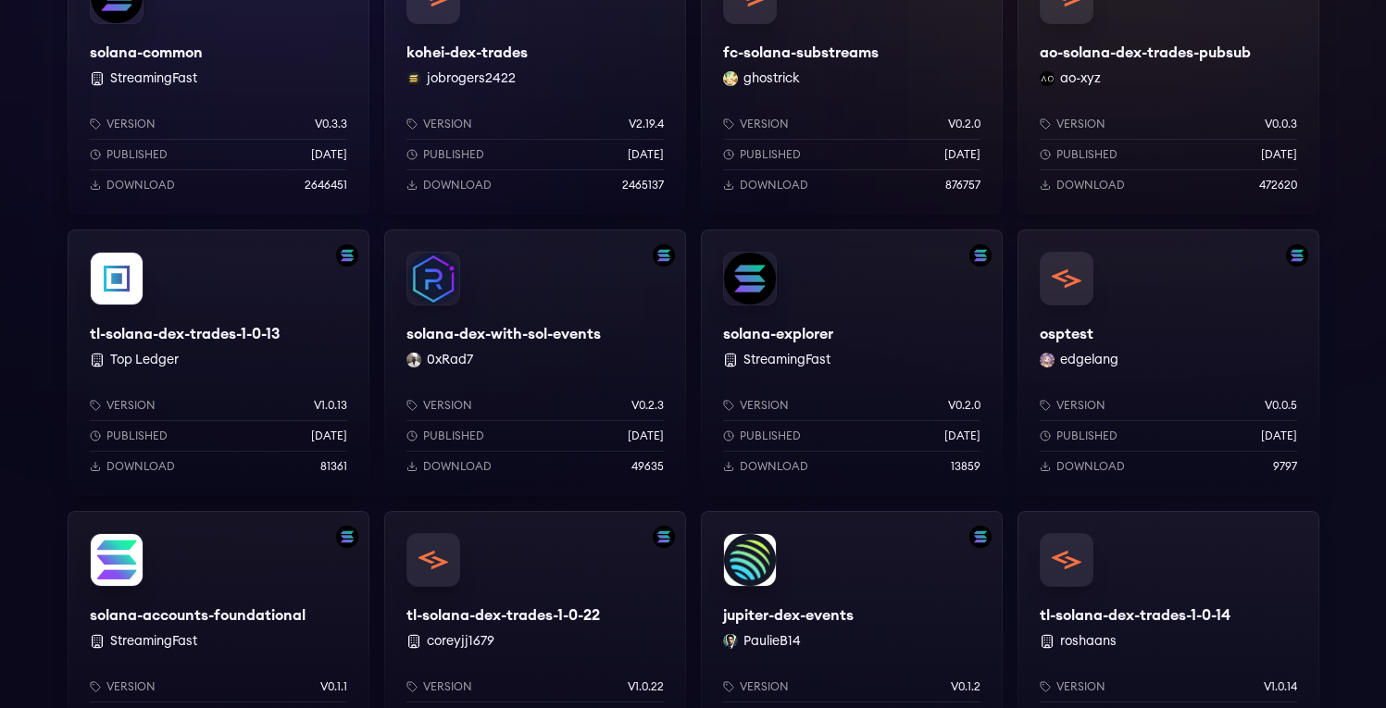
click at [799, 323] on div "solana-explorer StreamingFast Version v0.2.0 Published 1 years ago Download 138…" at bounding box center [852, 363] width 302 height 267
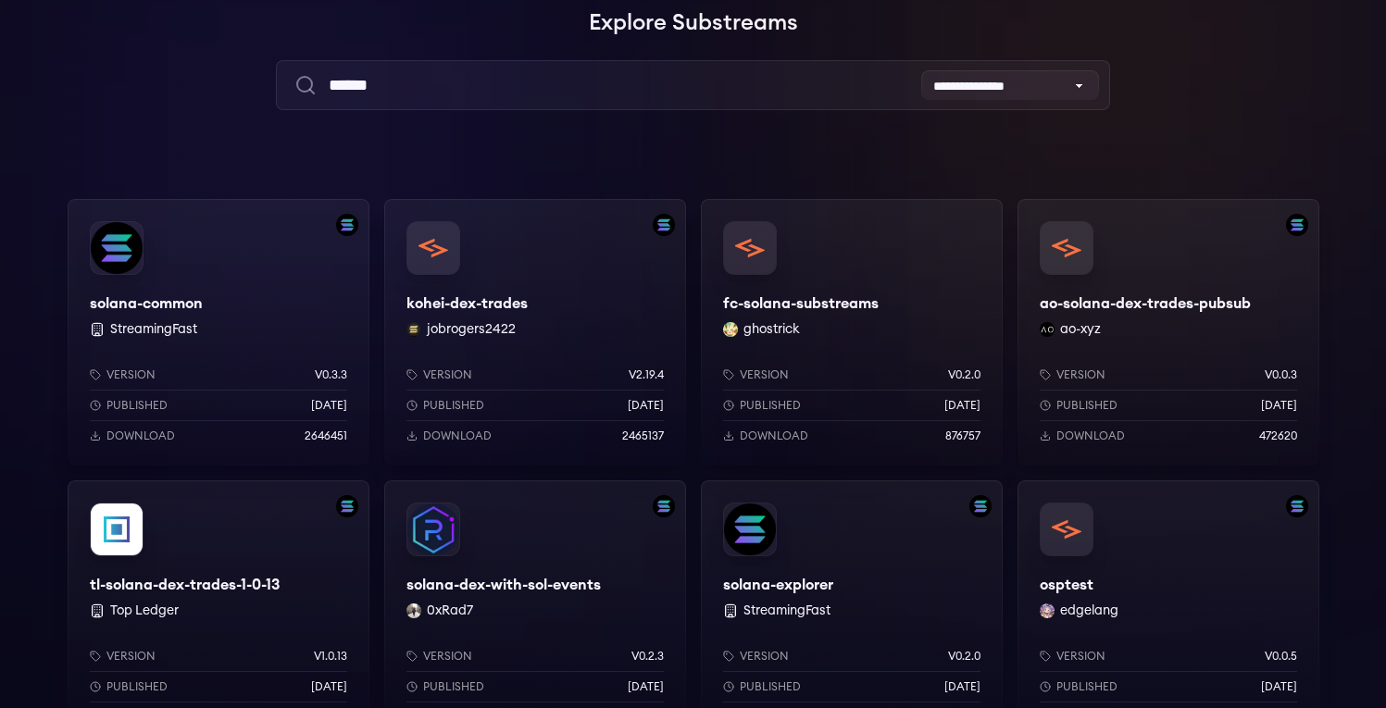
scroll to position [158, 0]
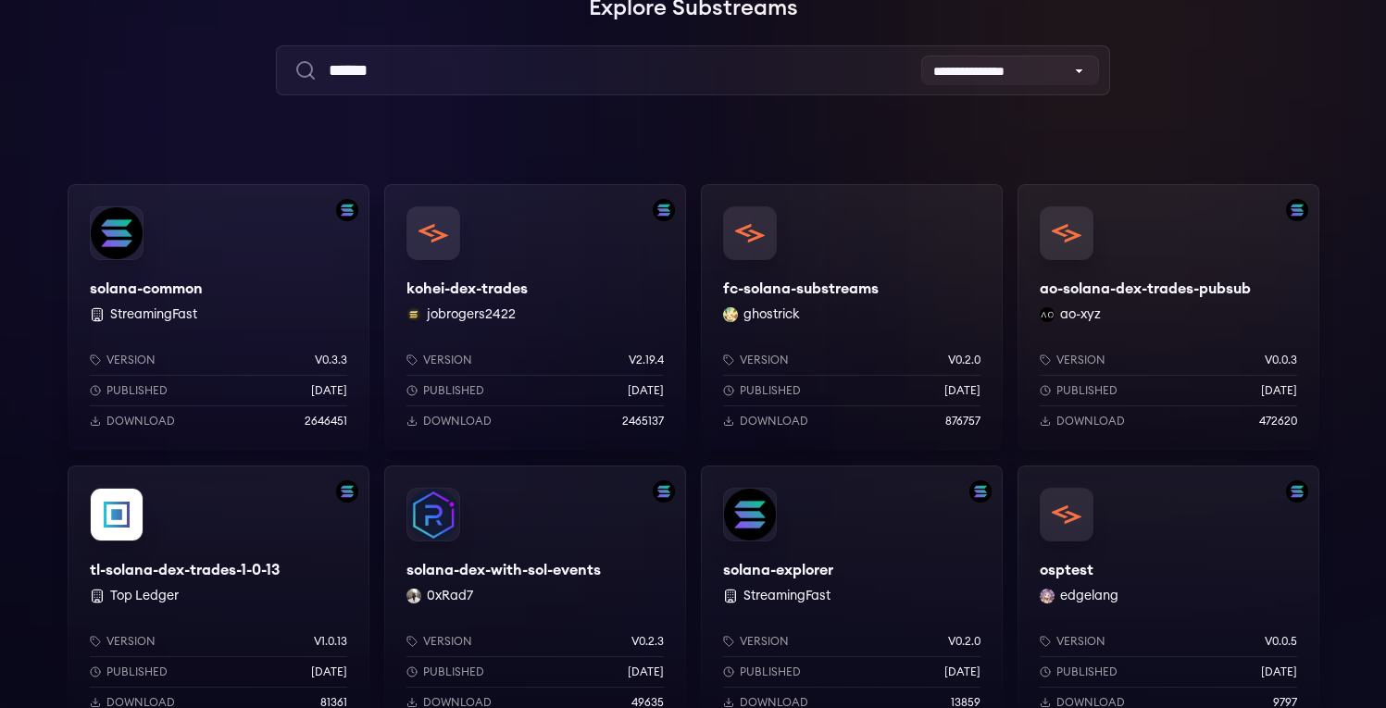
click at [182, 280] on div "solana-common StreamingFast Version v0.3.3 Published 8 months ago Download 2646…" at bounding box center [219, 317] width 302 height 267
click at [495, 284] on div "kohei-dex-trades jobrogers2422 Version v2.19.4 Published 4 months ago Download …" at bounding box center [535, 317] width 302 height 267
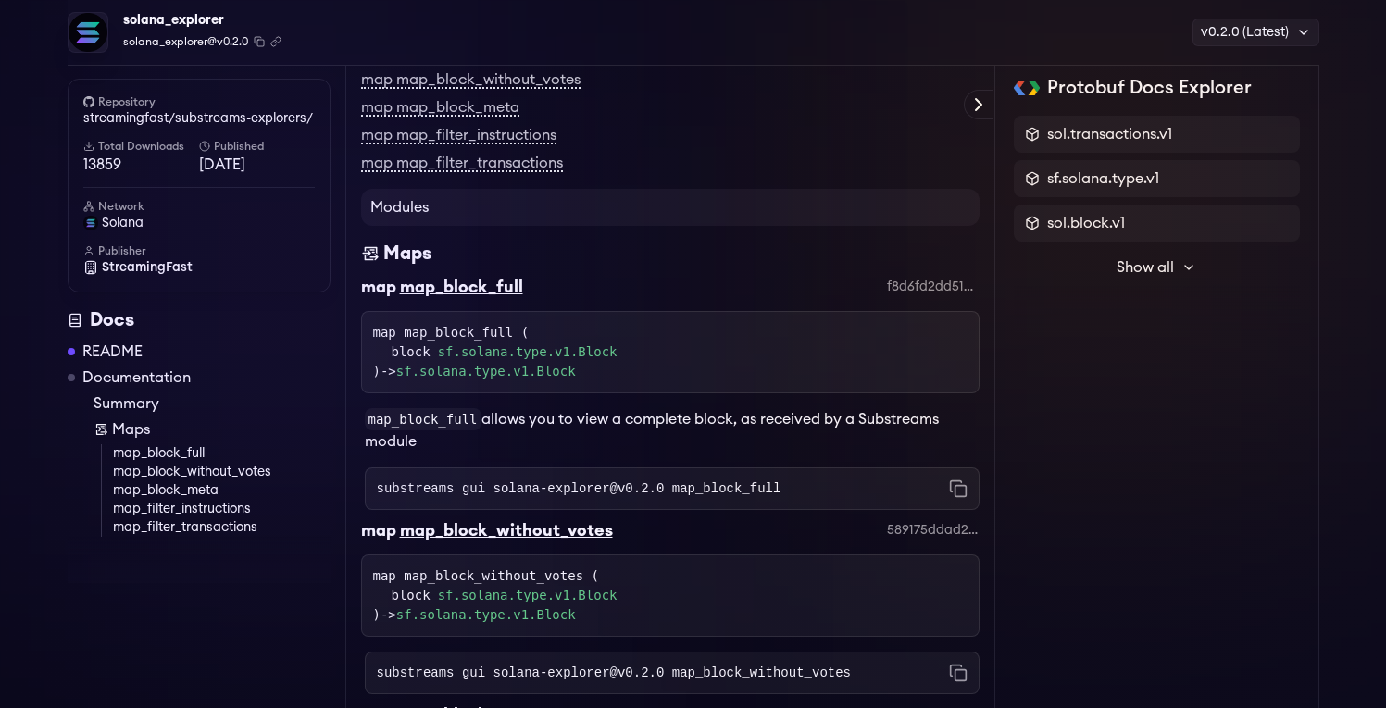
scroll to position [264, 0]
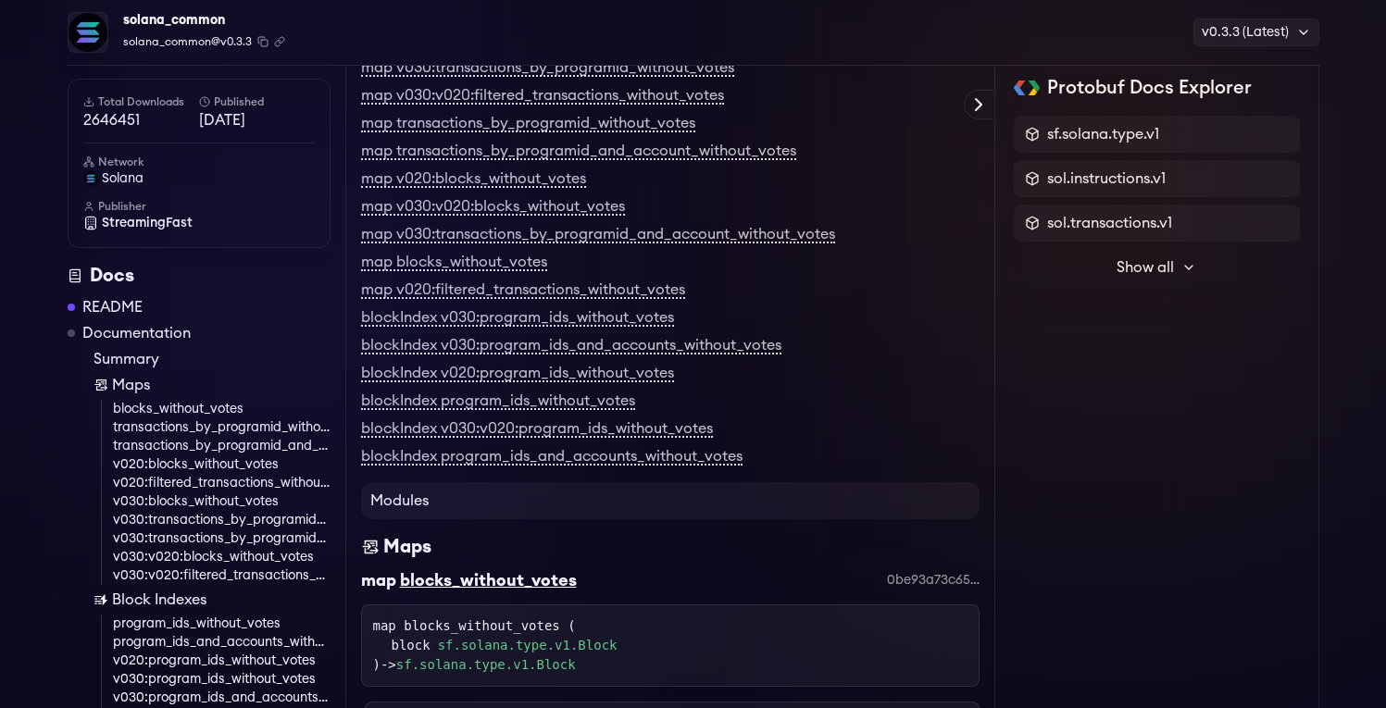
scroll to position [2987, 0]
click at [583, 104] on link "map v030:v020:filtered_transactions_without_votes" at bounding box center [542, 95] width 363 height 17
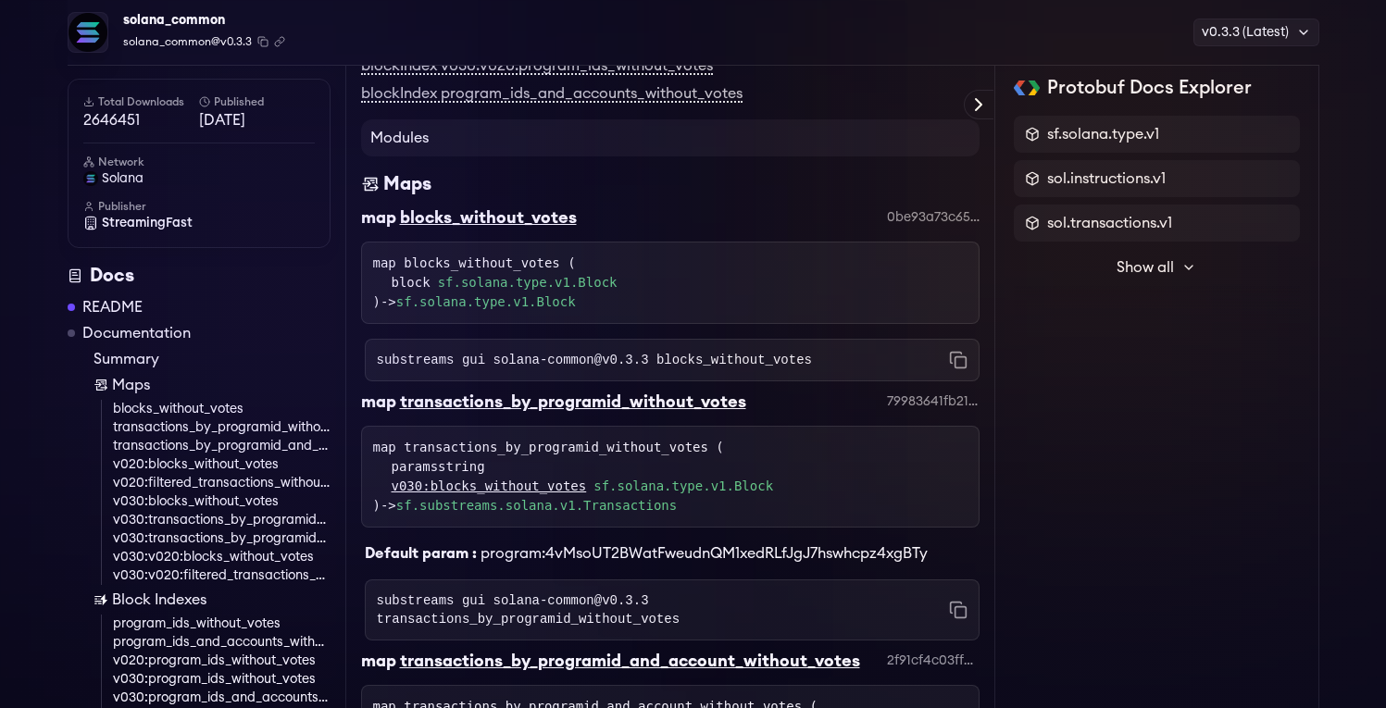
scroll to position [3447, 0]
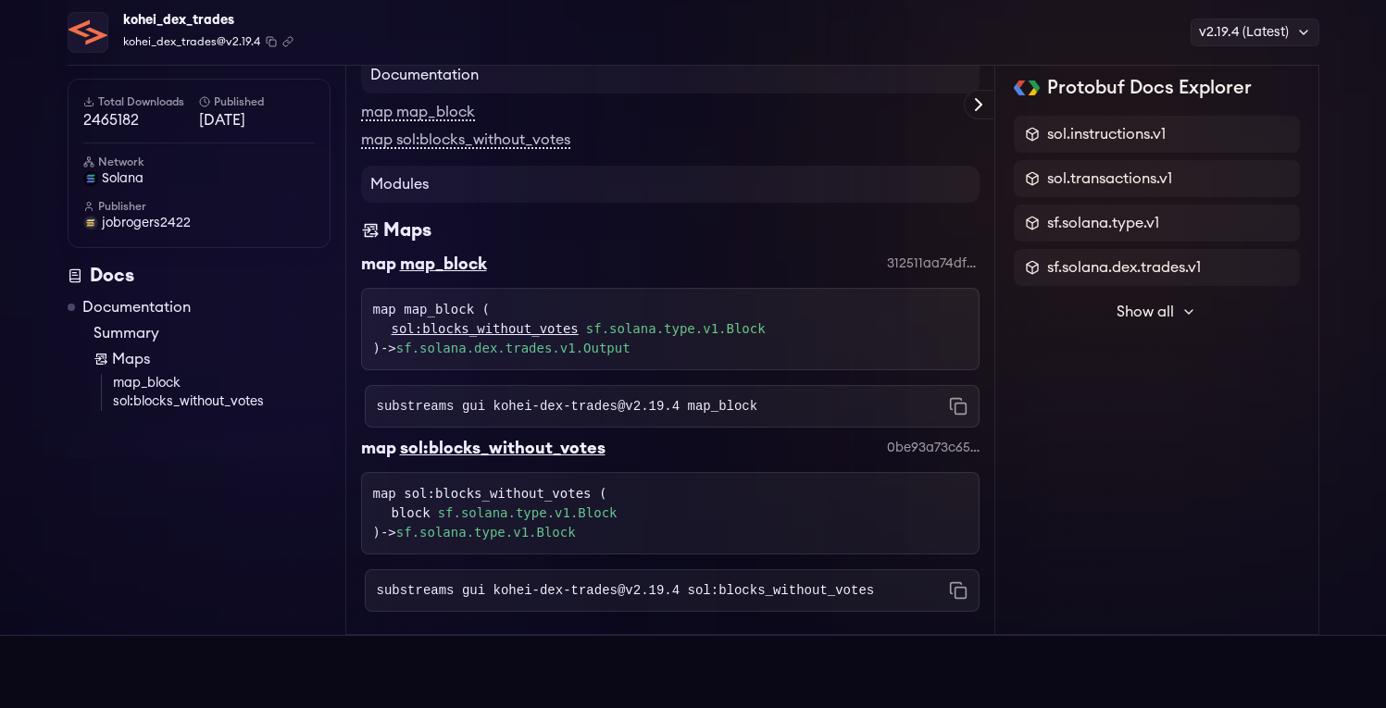
scroll to position [222, 0]
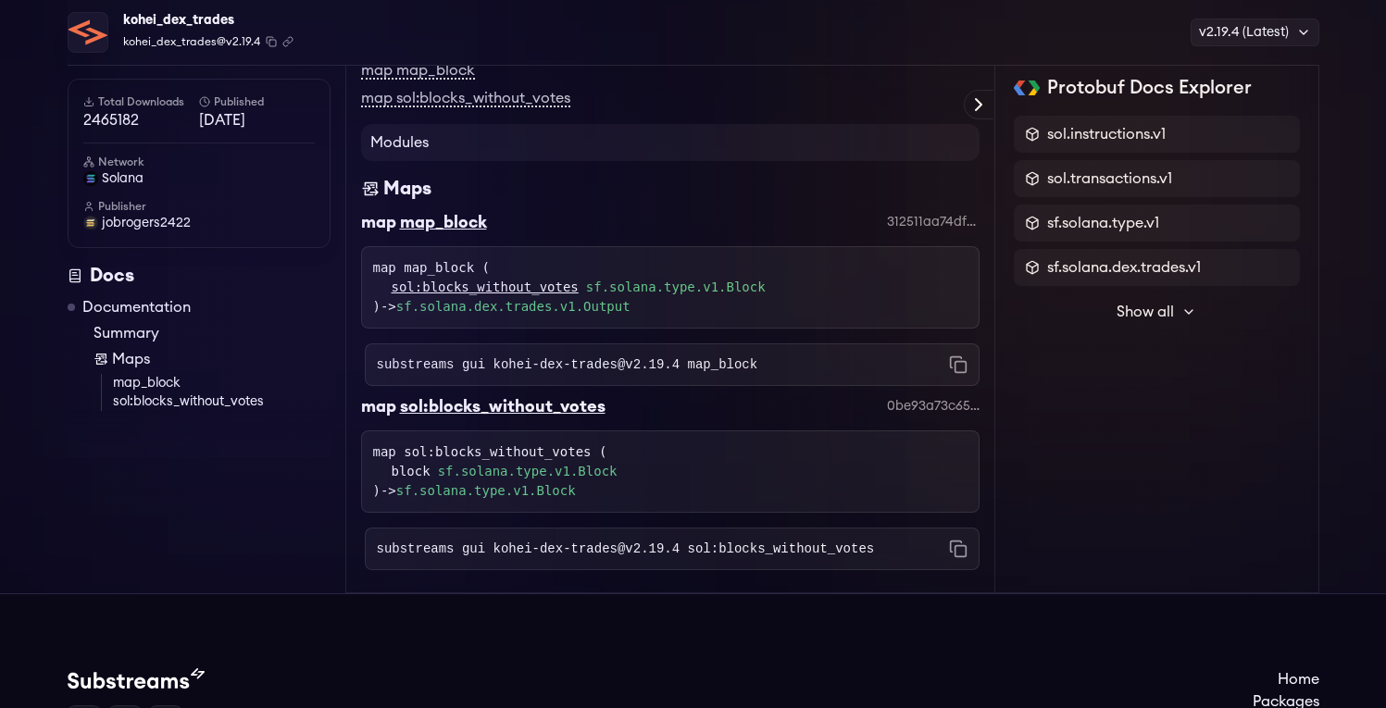
click at [539, 406] on div "sol:blocks_without_votes" at bounding box center [503, 407] width 206 height 26
click at [169, 384] on link "map_block" at bounding box center [222, 383] width 218 height 19
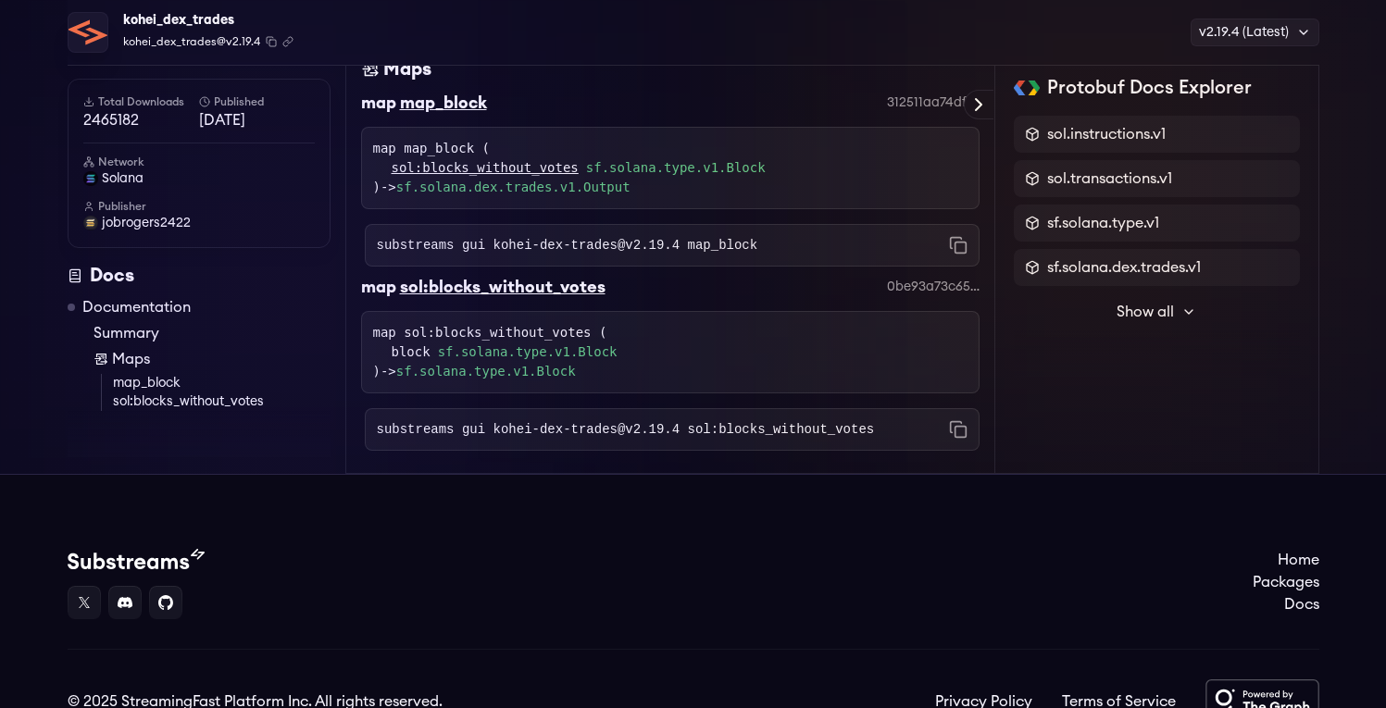
scroll to position [358, 0]
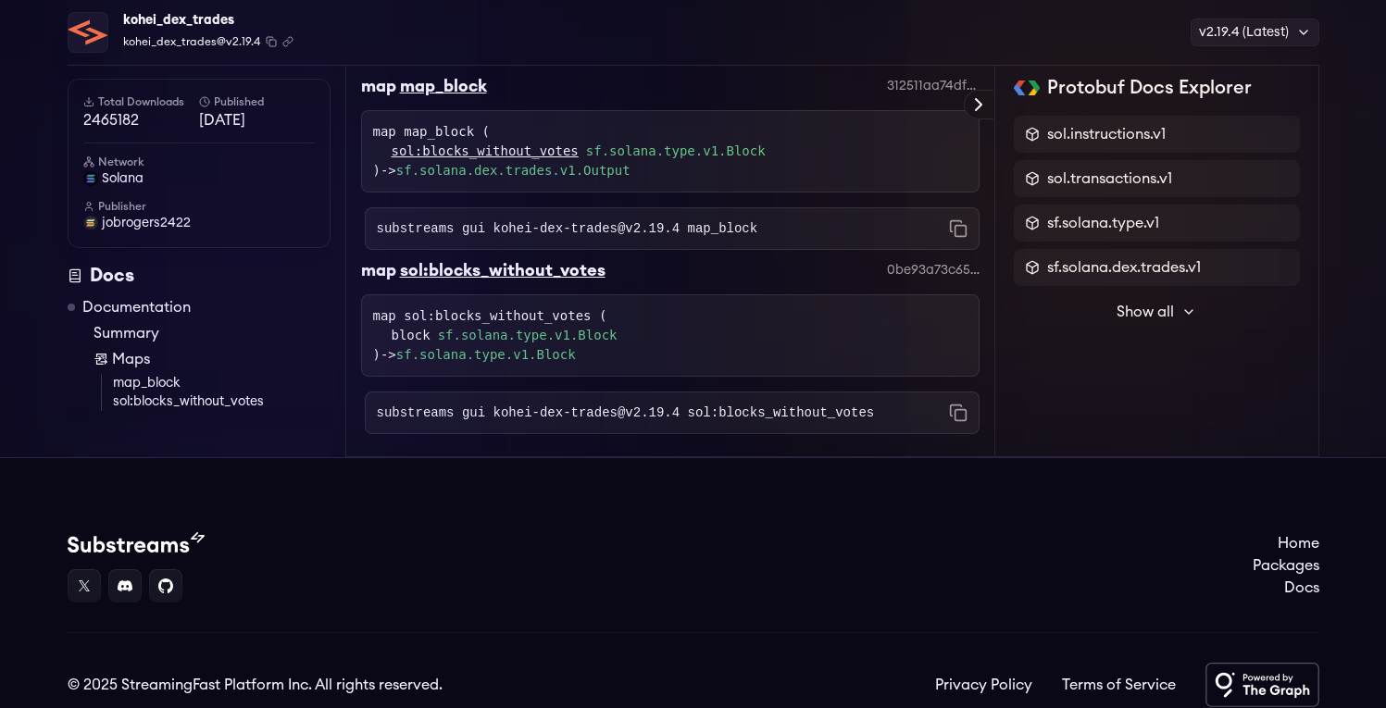
click at [170, 403] on link "sol:blocks_without_votes" at bounding box center [222, 402] width 218 height 19
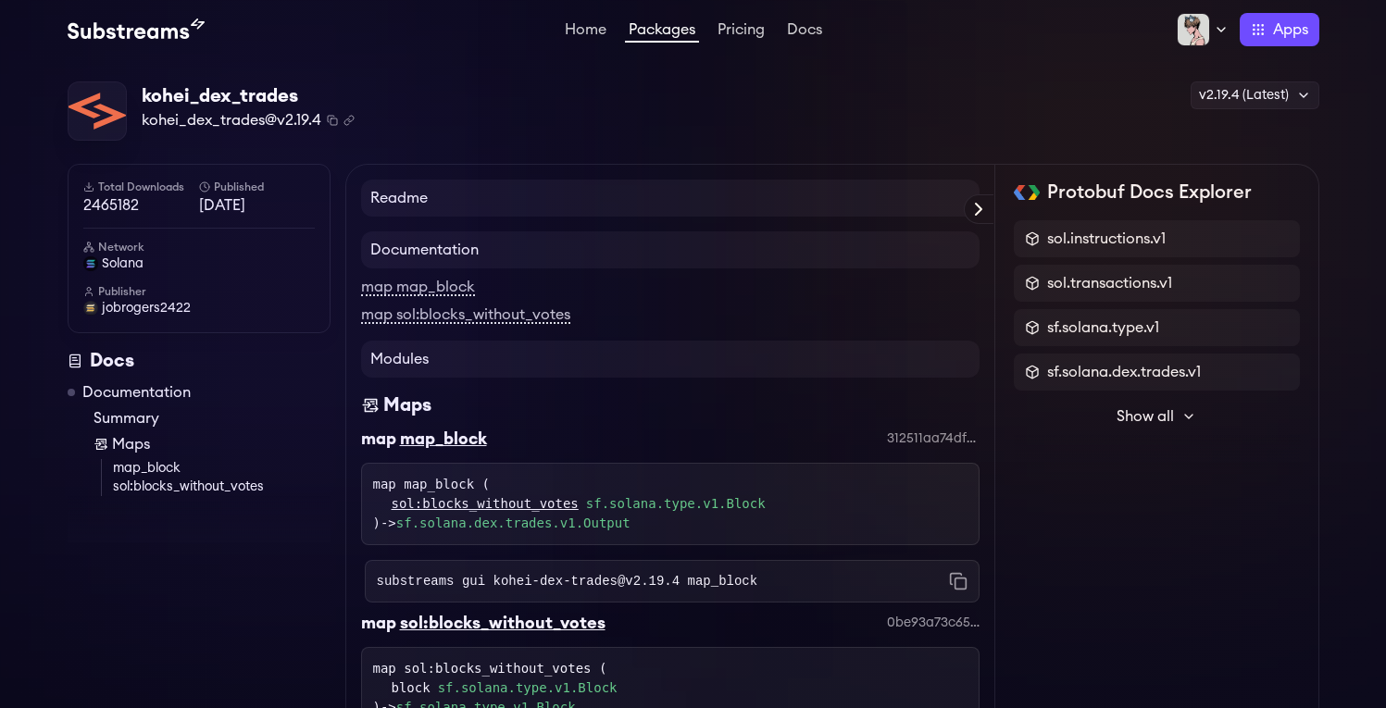
click at [1161, 421] on span "Show all" at bounding box center [1145, 417] width 57 height 22
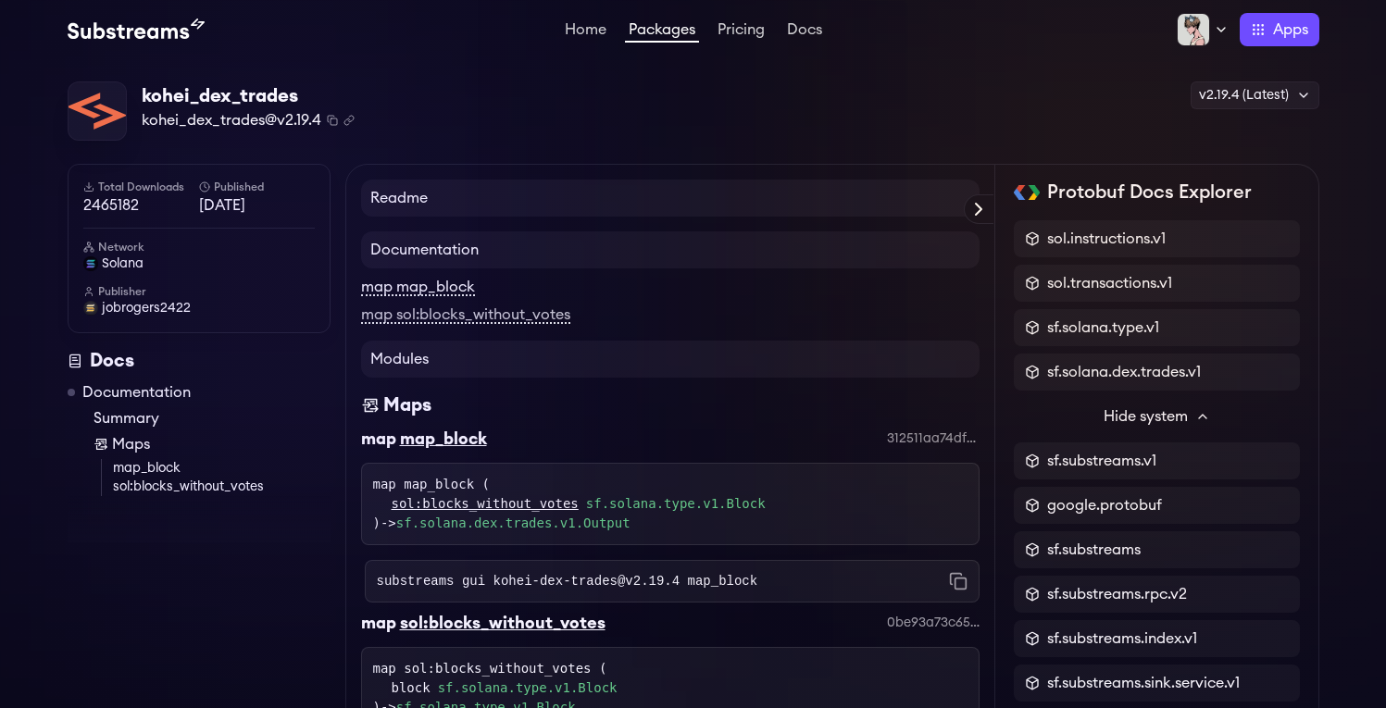
click at [456, 281] on link "map map_block" at bounding box center [418, 288] width 114 height 17
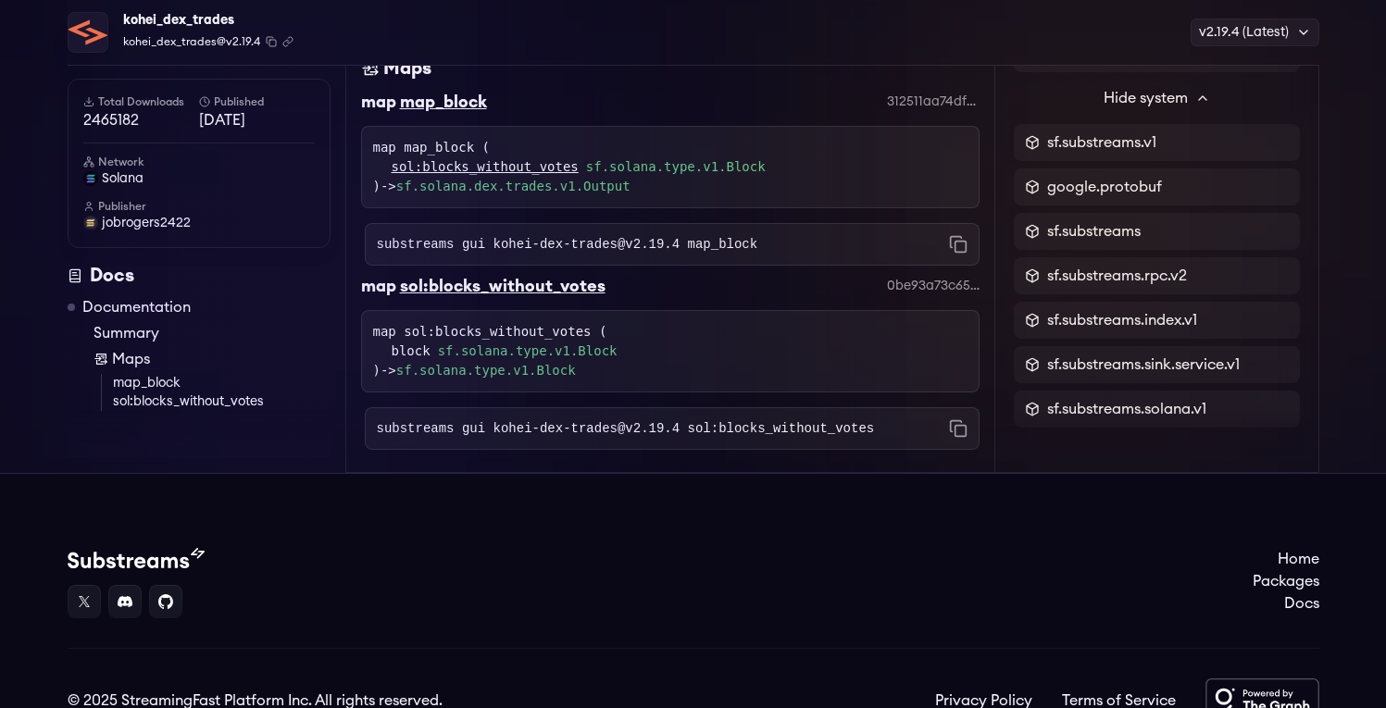
scroll to position [353, 0]
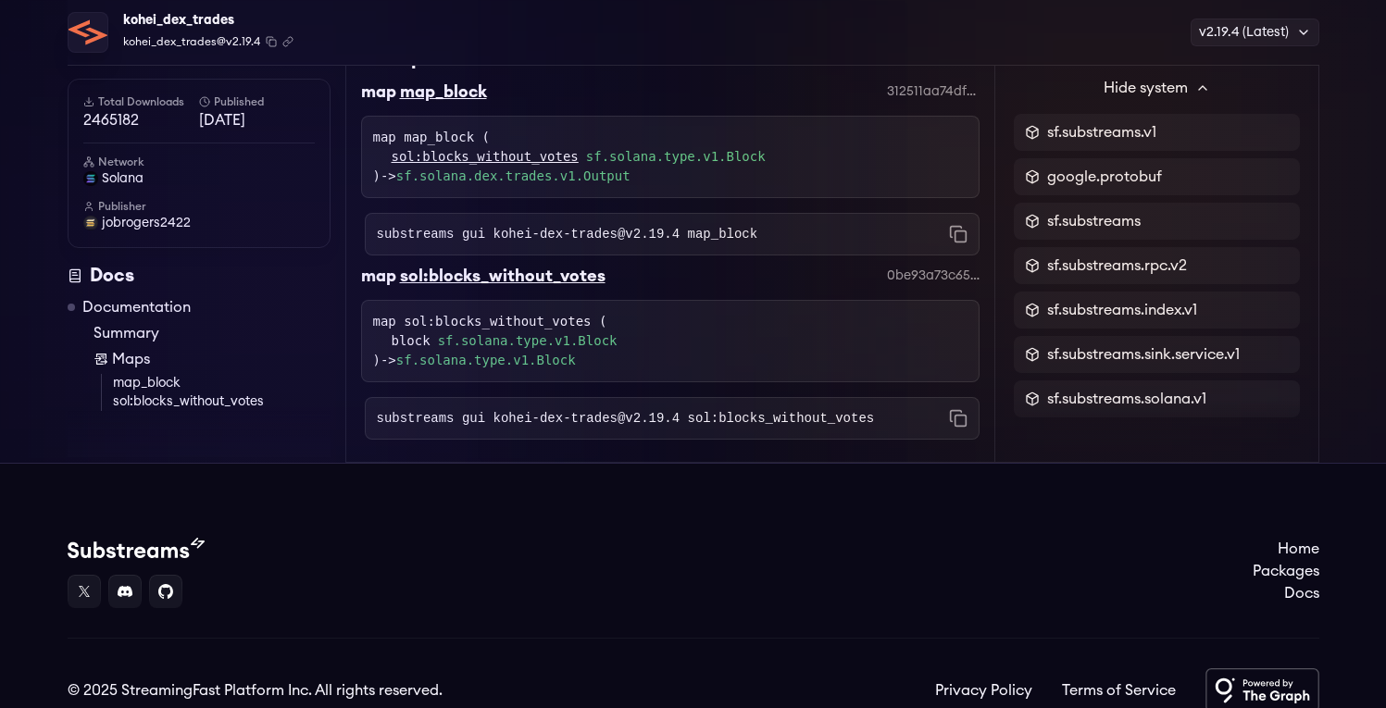
click at [732, 159] on link "sf.solana.type.v1.Block" at bounding box center [676, 156] width 180 height 19
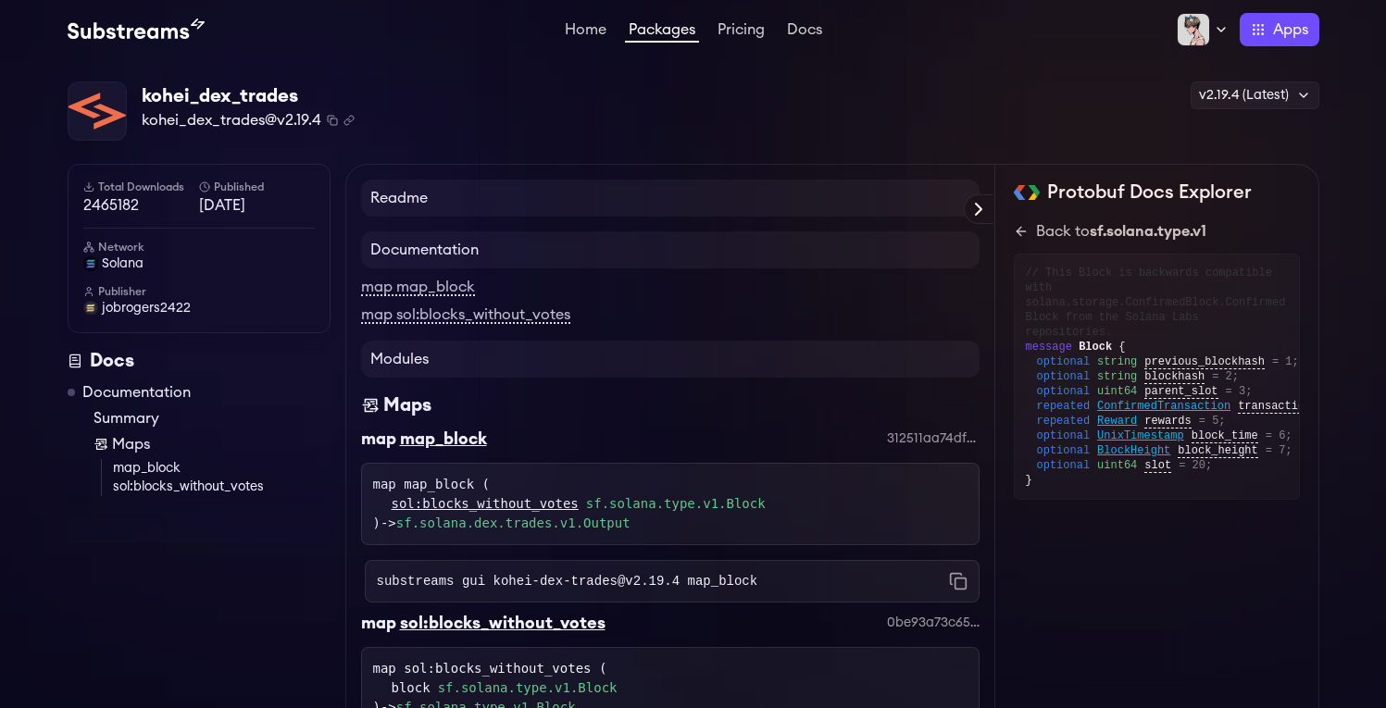
click at [750, 197] on h4 "Readme" at bounding box center [670, 198] width 618 height 37
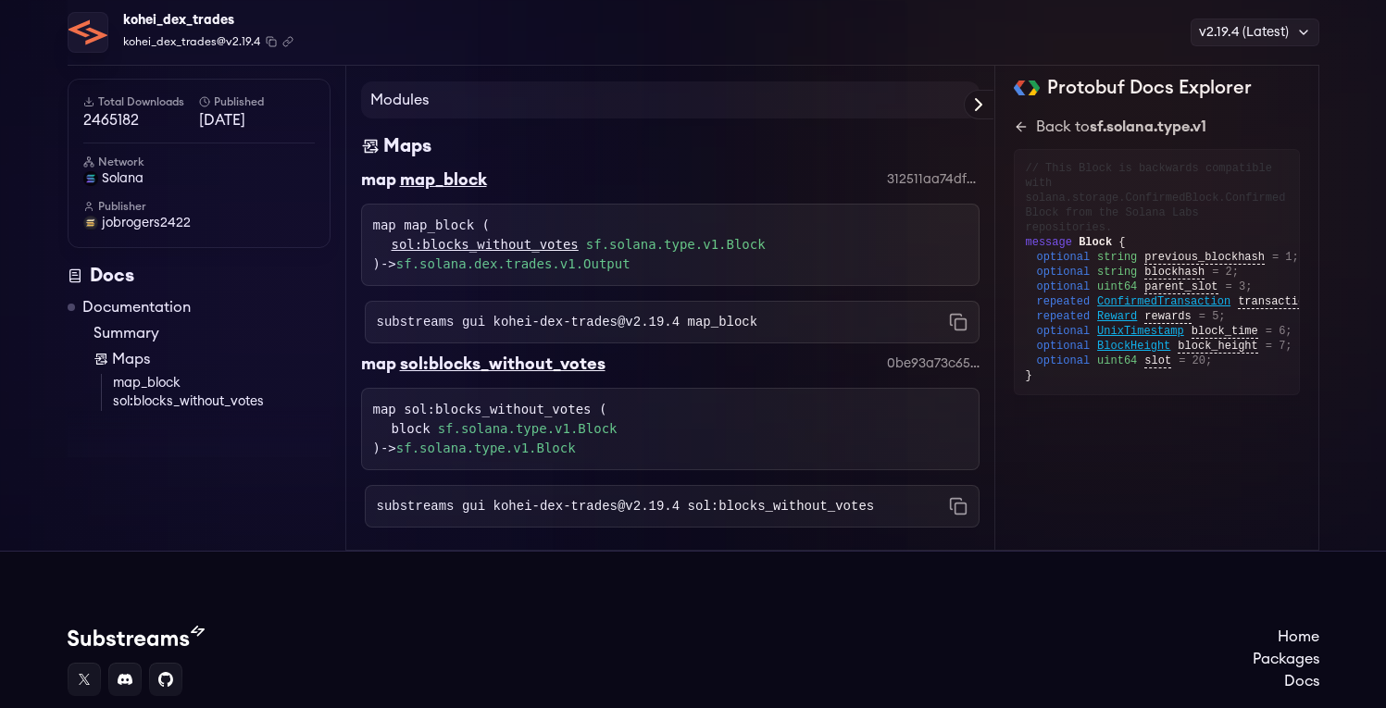
scroll to position [266, 0]
click at [960, 506] on icon "Copy command to clipboard" at bounding box center [958, 505] width 19 height 19
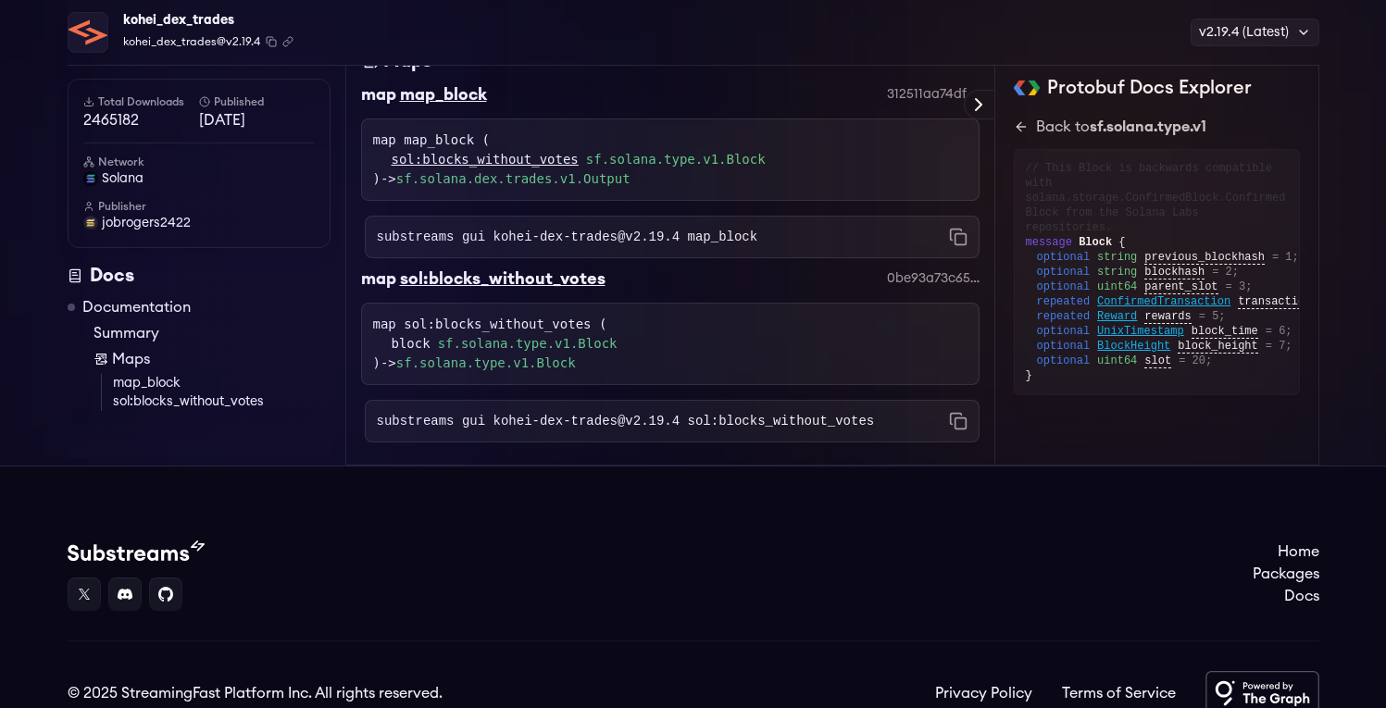
scroll to position [353, 0]
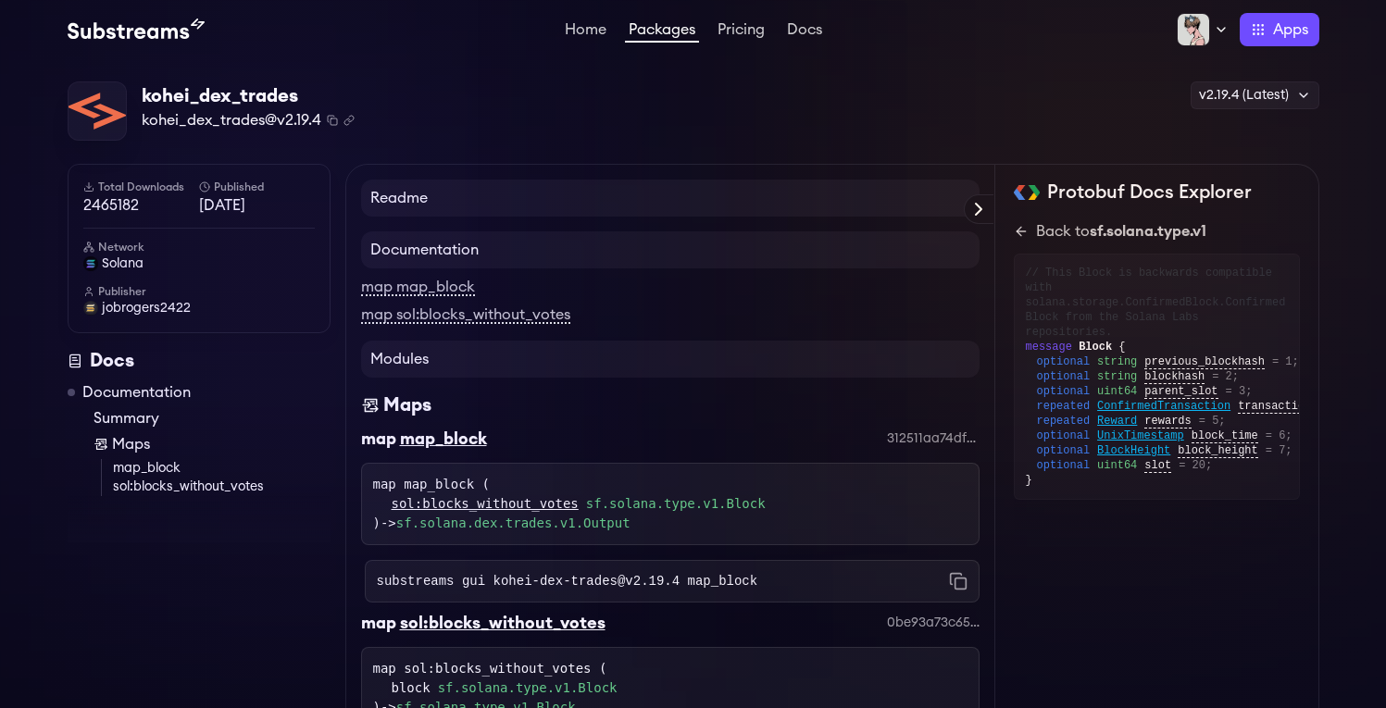
click at [656, 33] on link "Packages" at bounding box center [662, 32] width 74 height 20
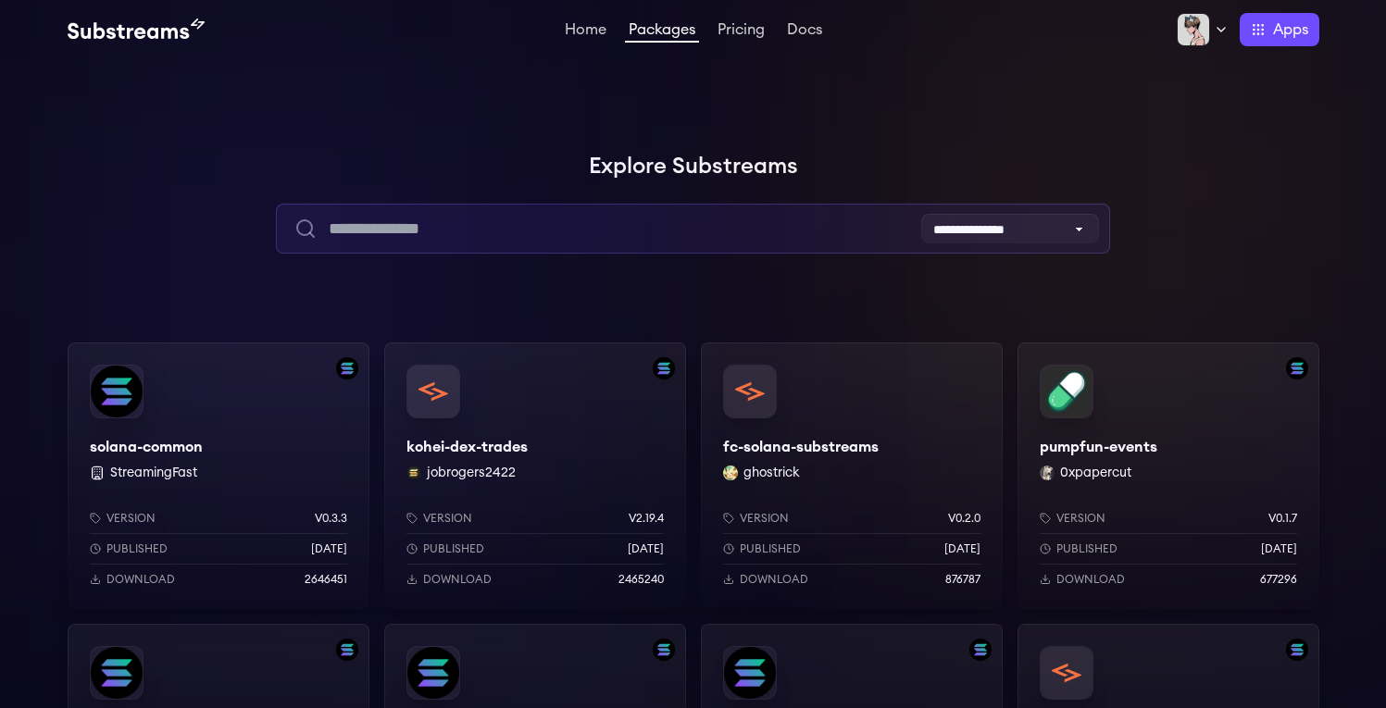
click at [483, 217] on input "text" at bounding box center [693, 229] width 834 height 50
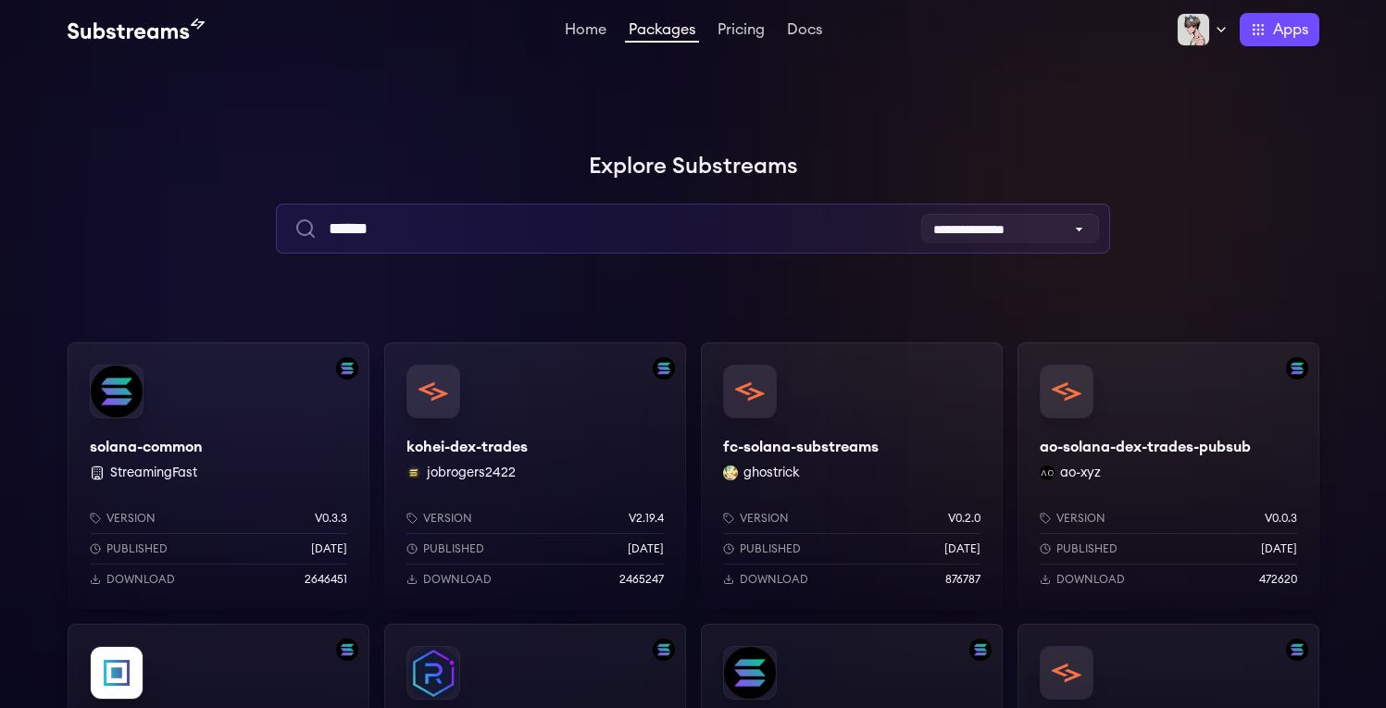
type input "******"
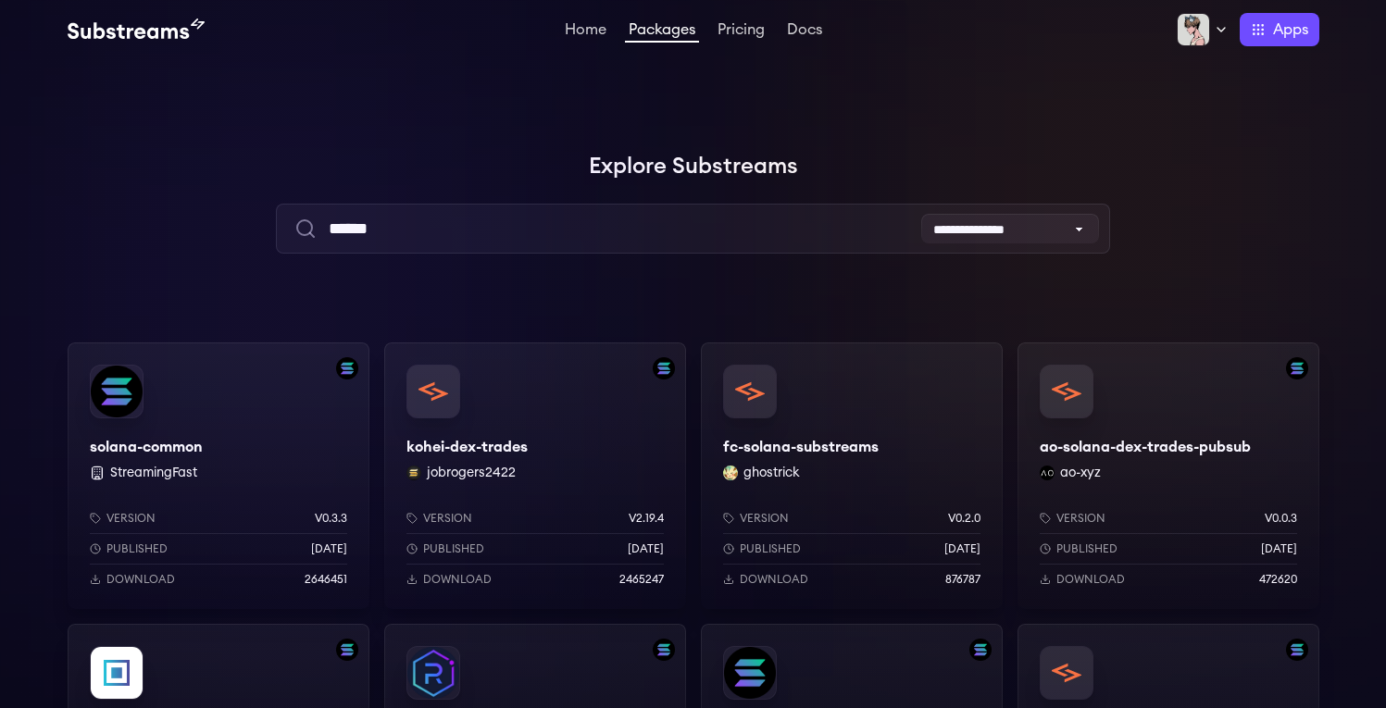
click at [786, 447] on div "fc-solana-substreams ghostrick Version v0.2.0 Published 3 months ago Download 8…" at bounding box center [852, 476] width 302 height 267
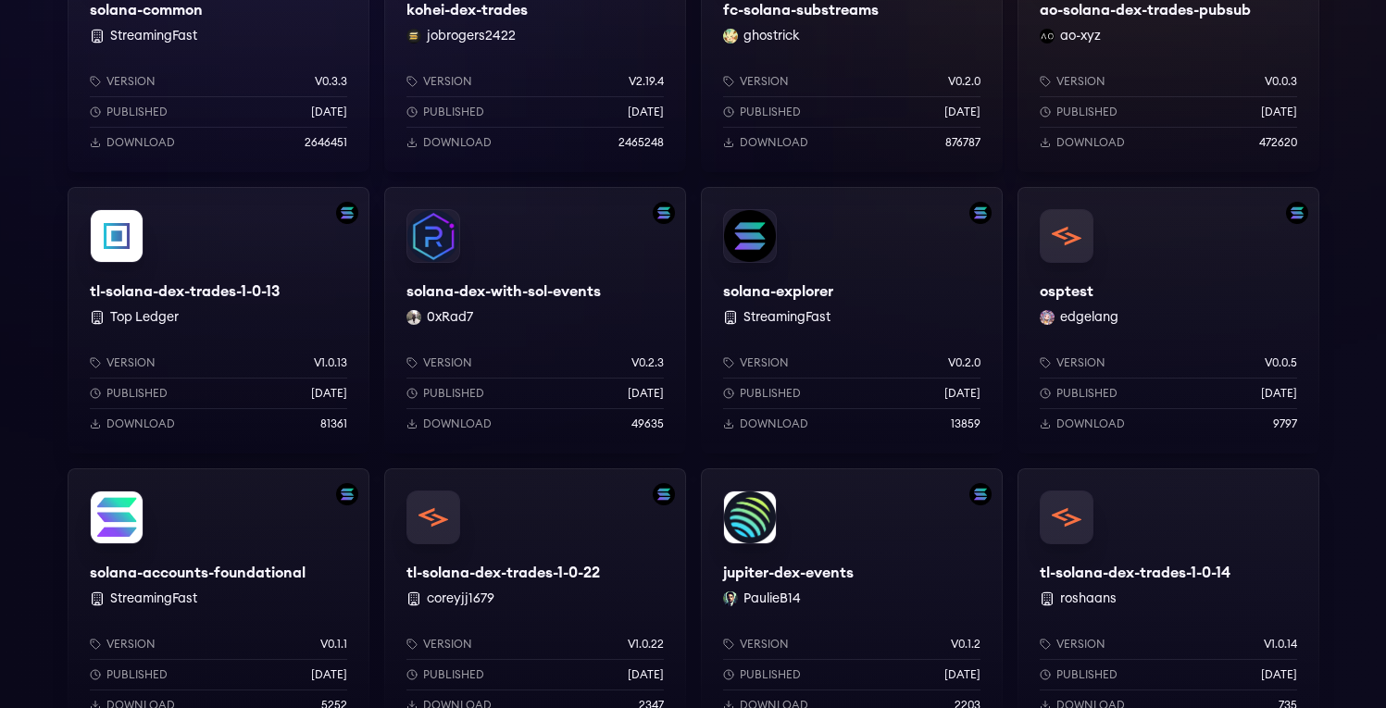
scroll to position [438, 0]
click at [205, 286] on div "tl-solana-dex-trades-1-0-13 Top Ledger Version v1.0.13 Published 1 years ago Do…" at bounding box center [219, 319] width 302 height 267
click at [806, 288] on div "solana-explorer StreamingFast Version v0.2.0 Published 1 years ago Download 138…" at bounding box center [852, 319] width 302 height 267
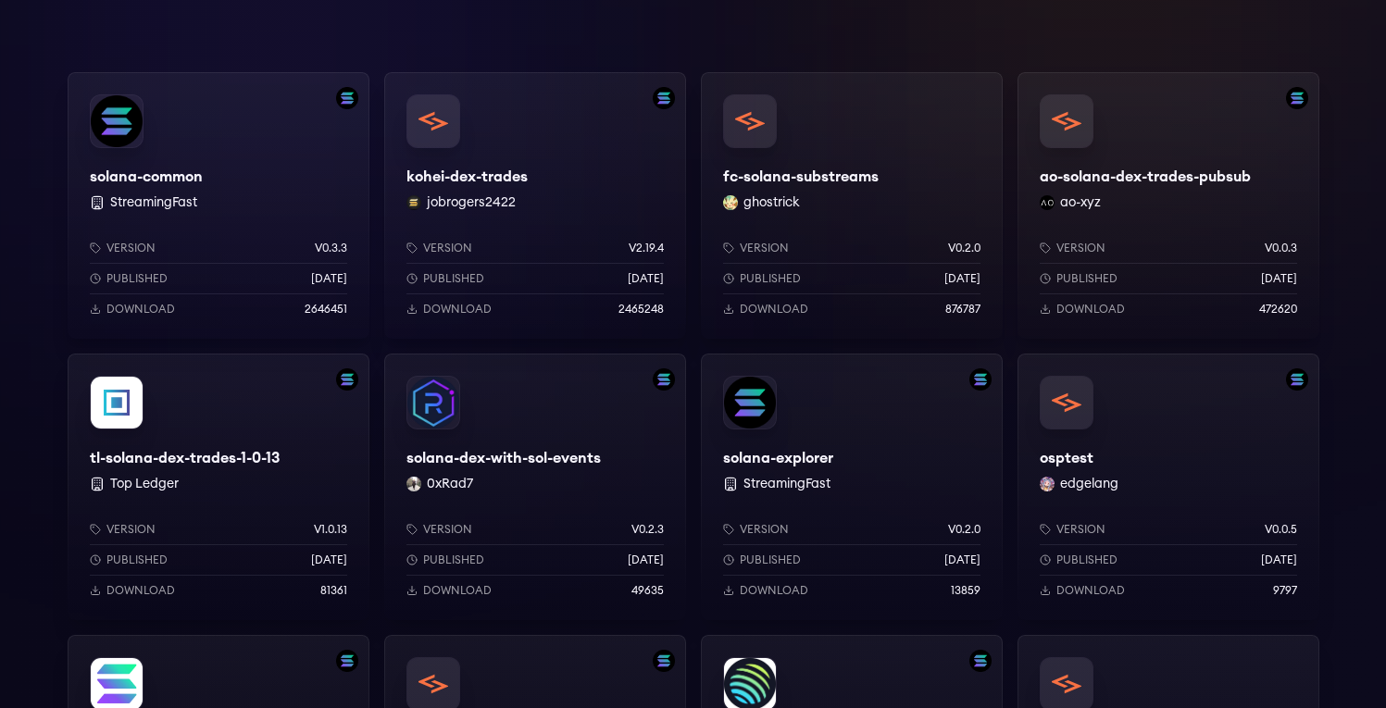
scroll to position [285, 0]
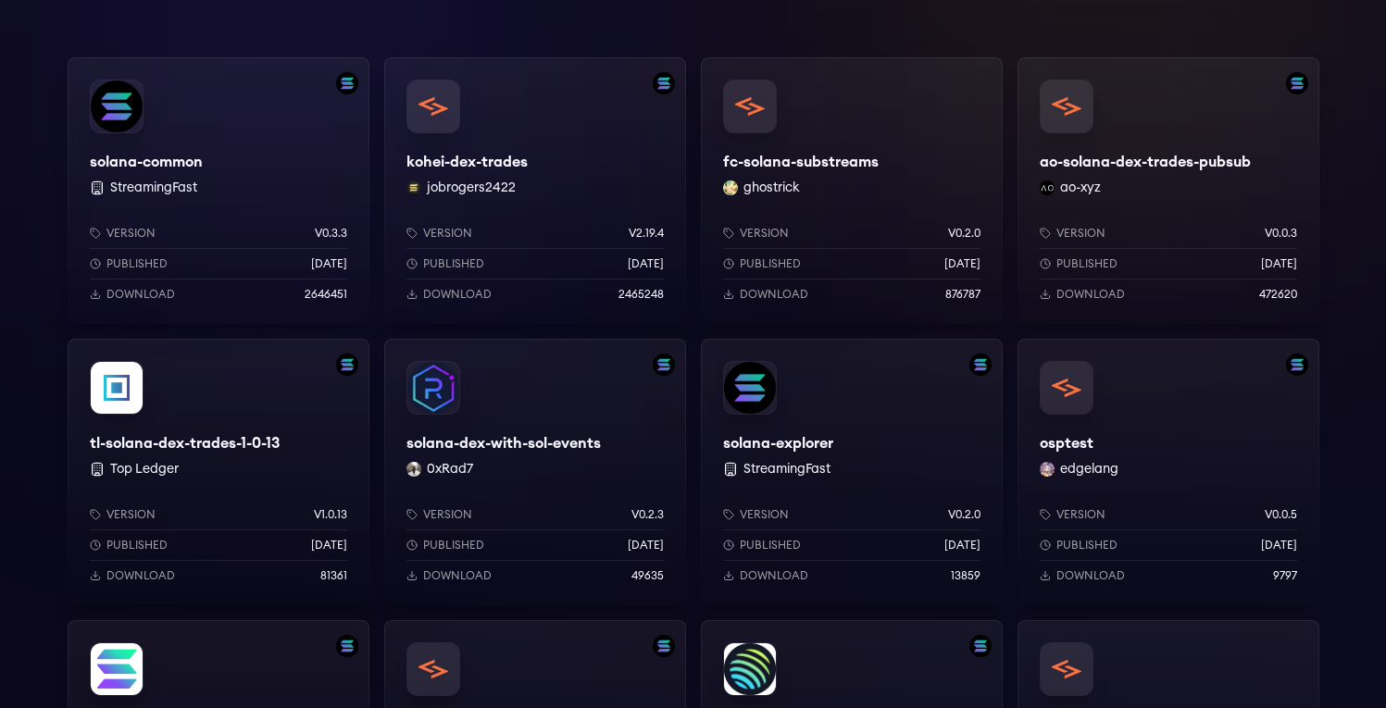
click at [808, 440] on div "solana-explorer StreamingFast Version v0.2.0 Published 1 years ago Download 138…" at bounding box center [852, 472] width 302 height 267
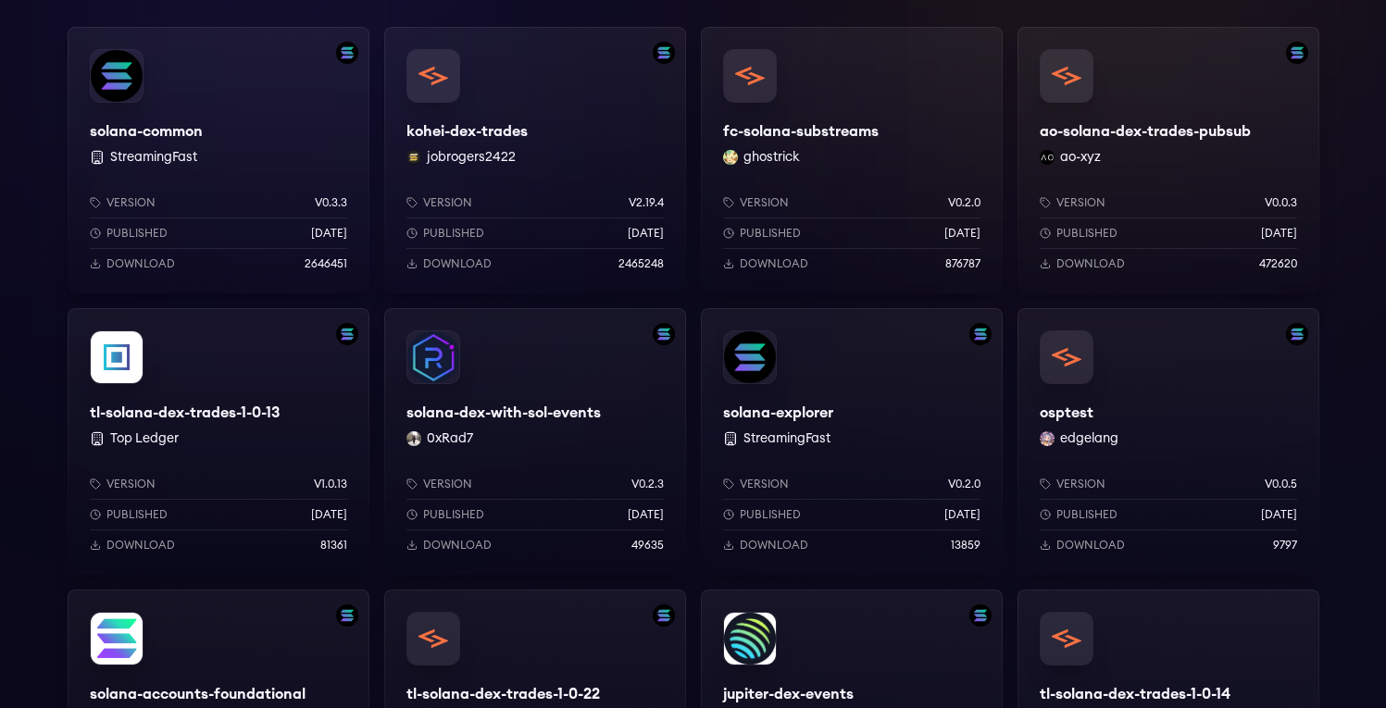
click at [270, 420] on div "tl-solana-dex-trades-1-0-13 Top Ledger Version v1.0.13 Published 1 years ago Do…" at bounding box center [219, 441] width 302 height 267
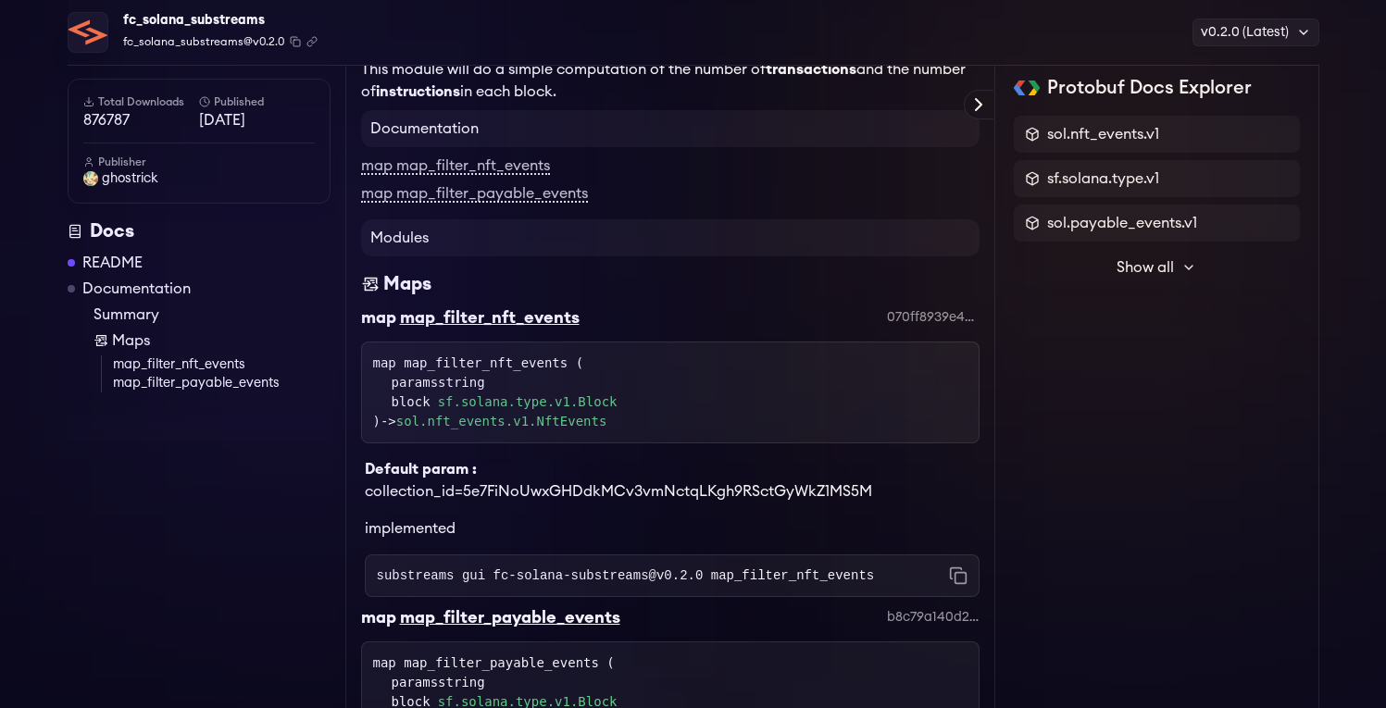
scroll to position [566, 0]
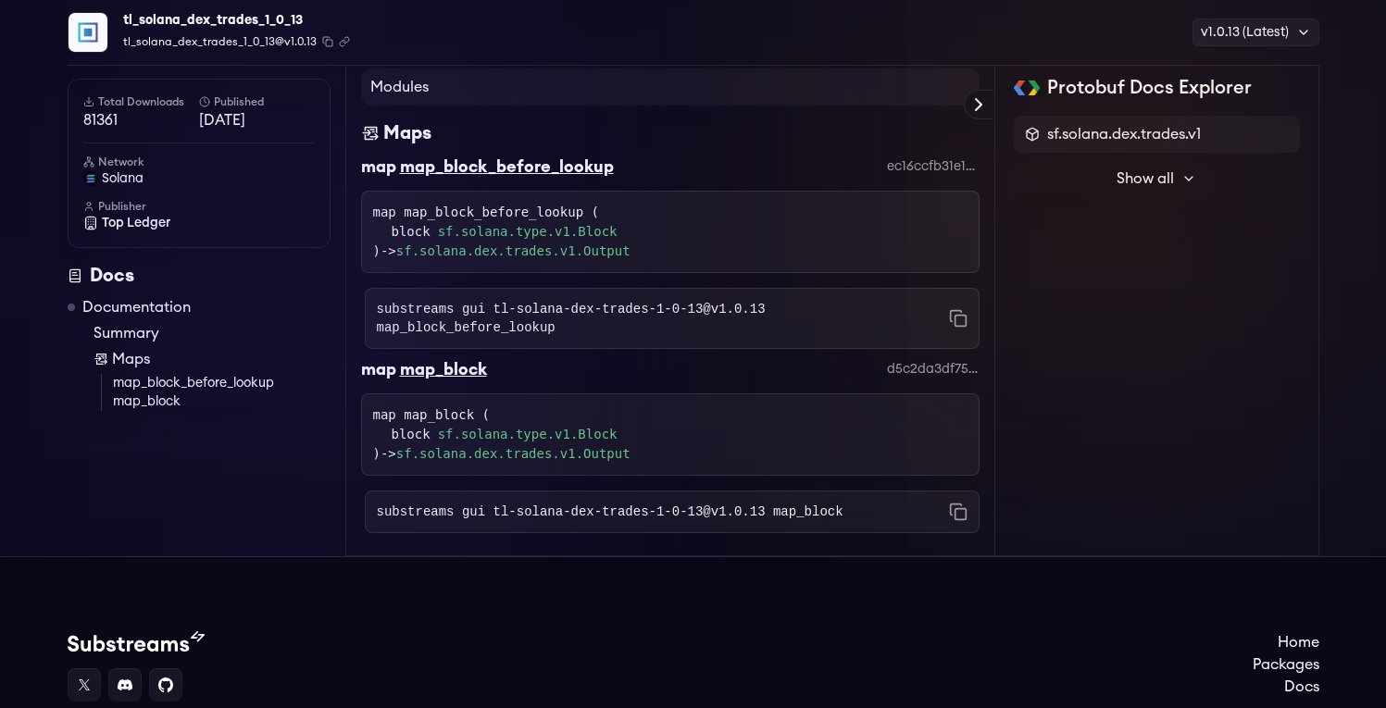
scroll to position [276, 0]
click at [628, 453] on link "sf.solana.dex.trades.v1.Output" at bounding box center [513, 455] width 234 height 15
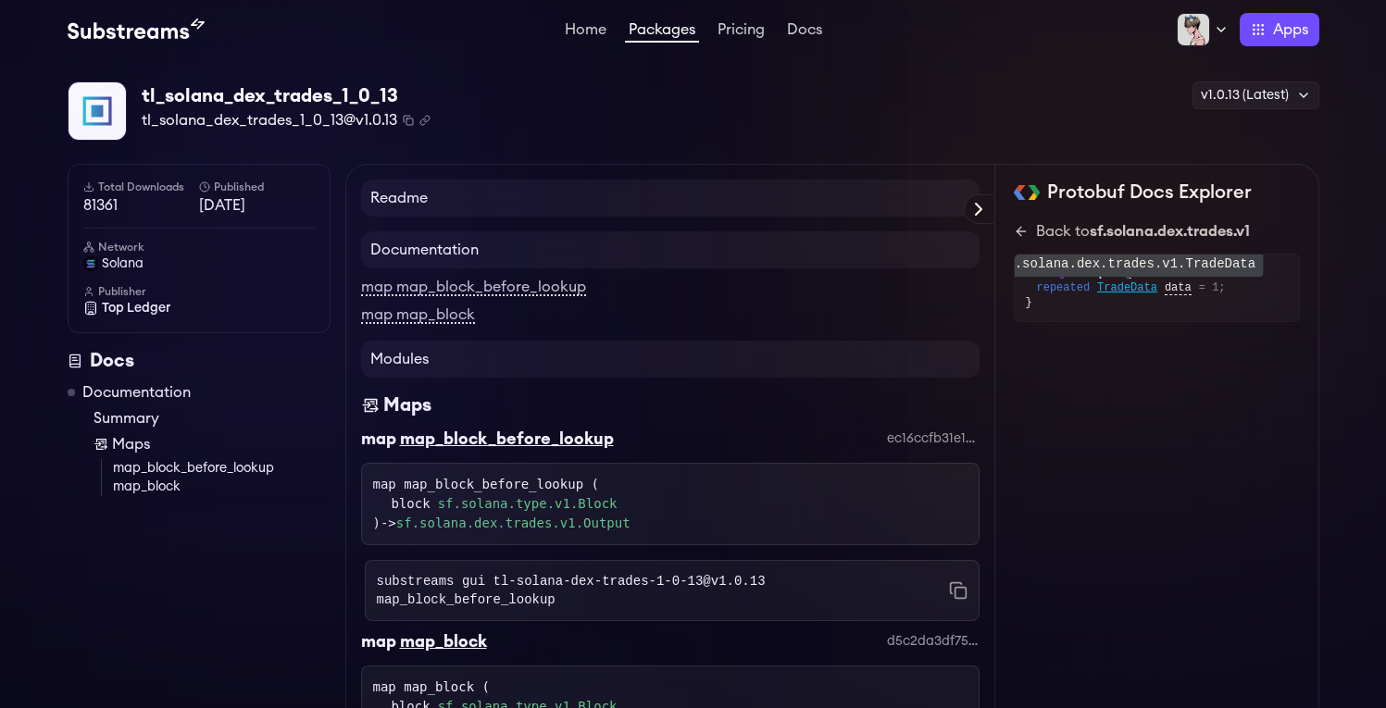
click at [1144, 292] on span "TradeData" at bounding box center [1127, 288] width 60 height 15
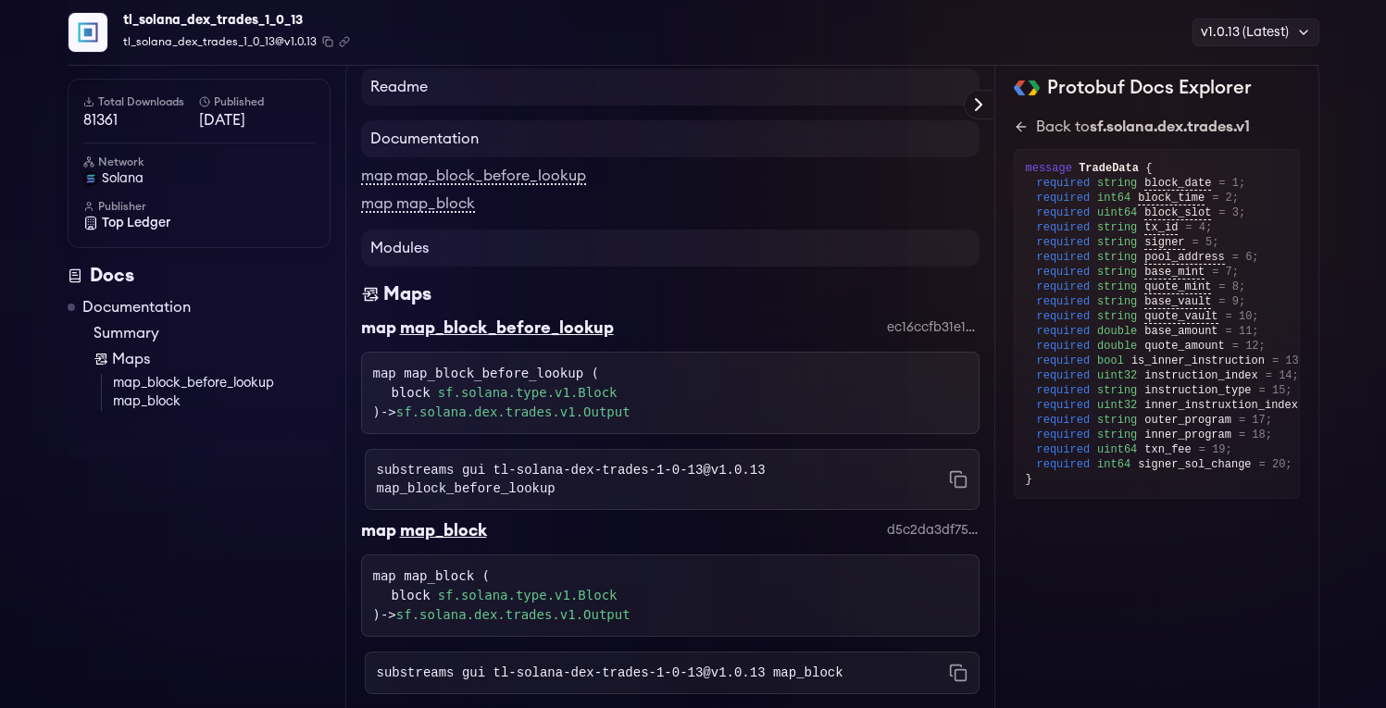
scroll to position [148, 0]
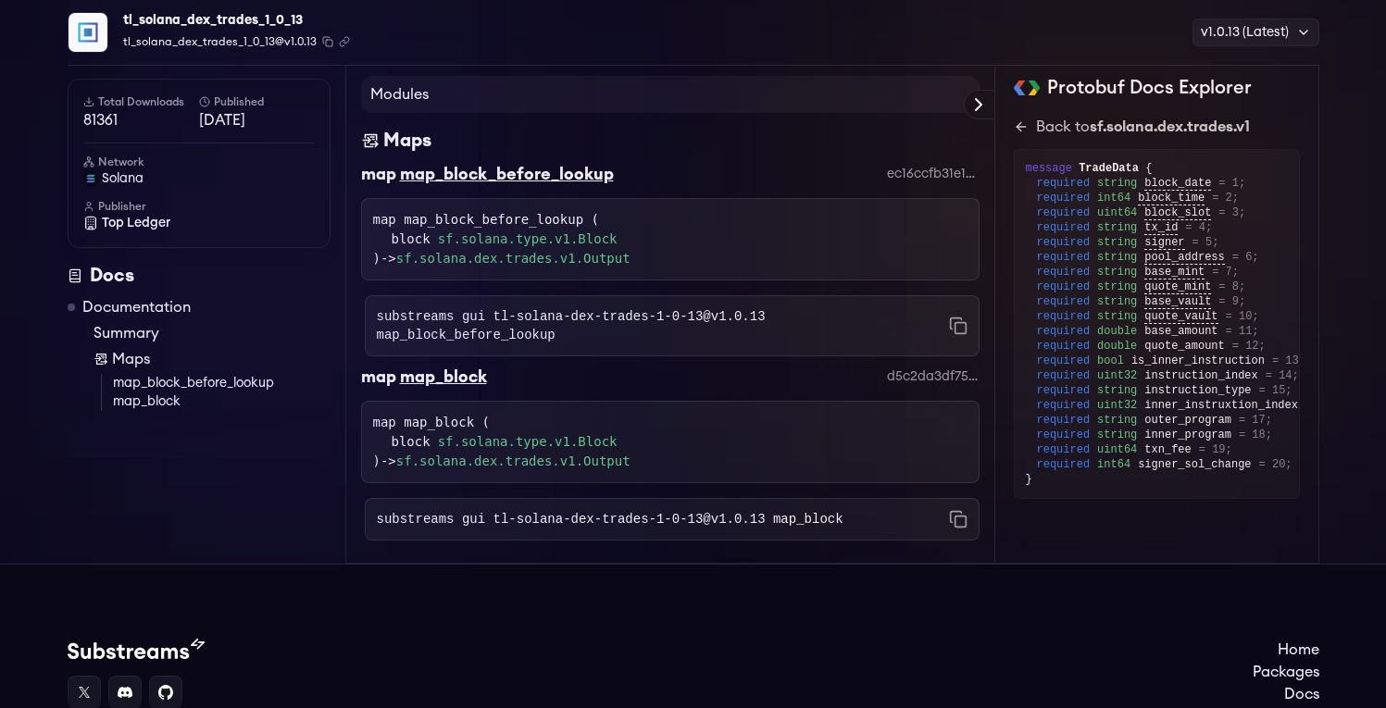
scroll to position [276, 0]
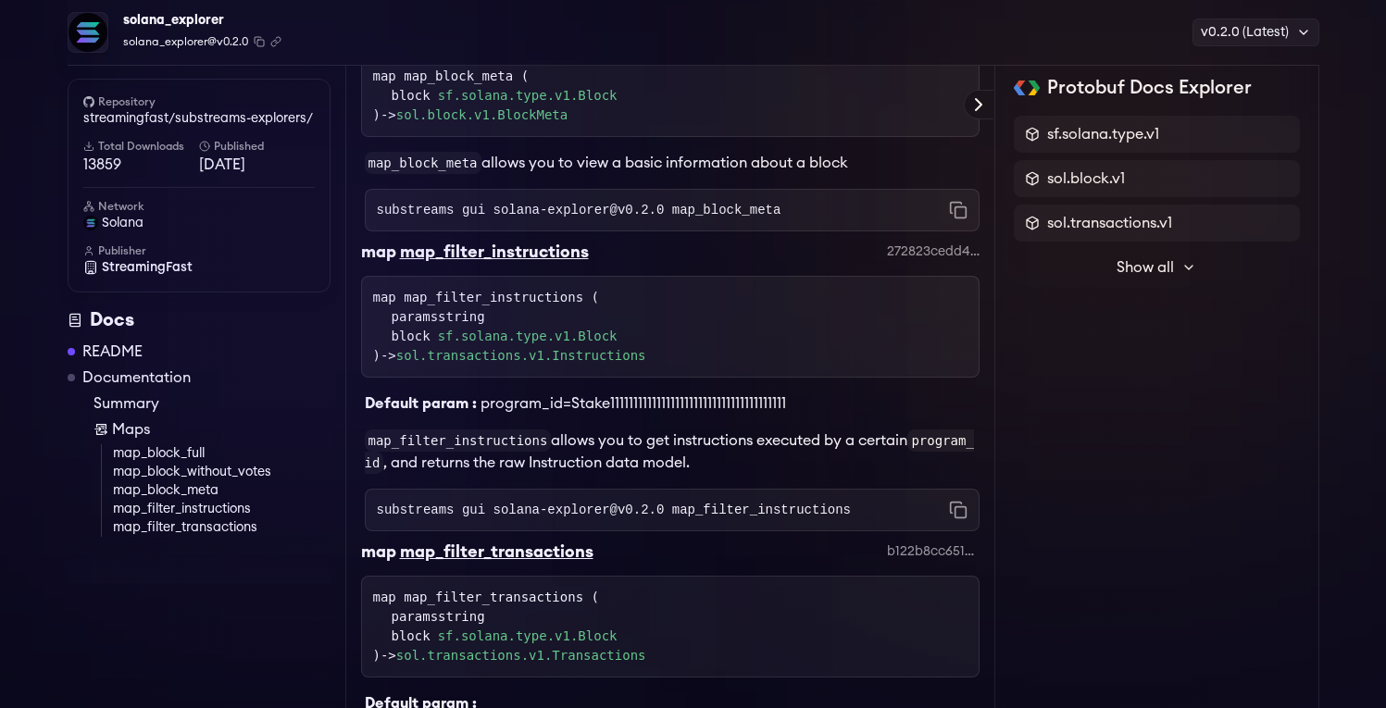
scroll to position [937, 0]
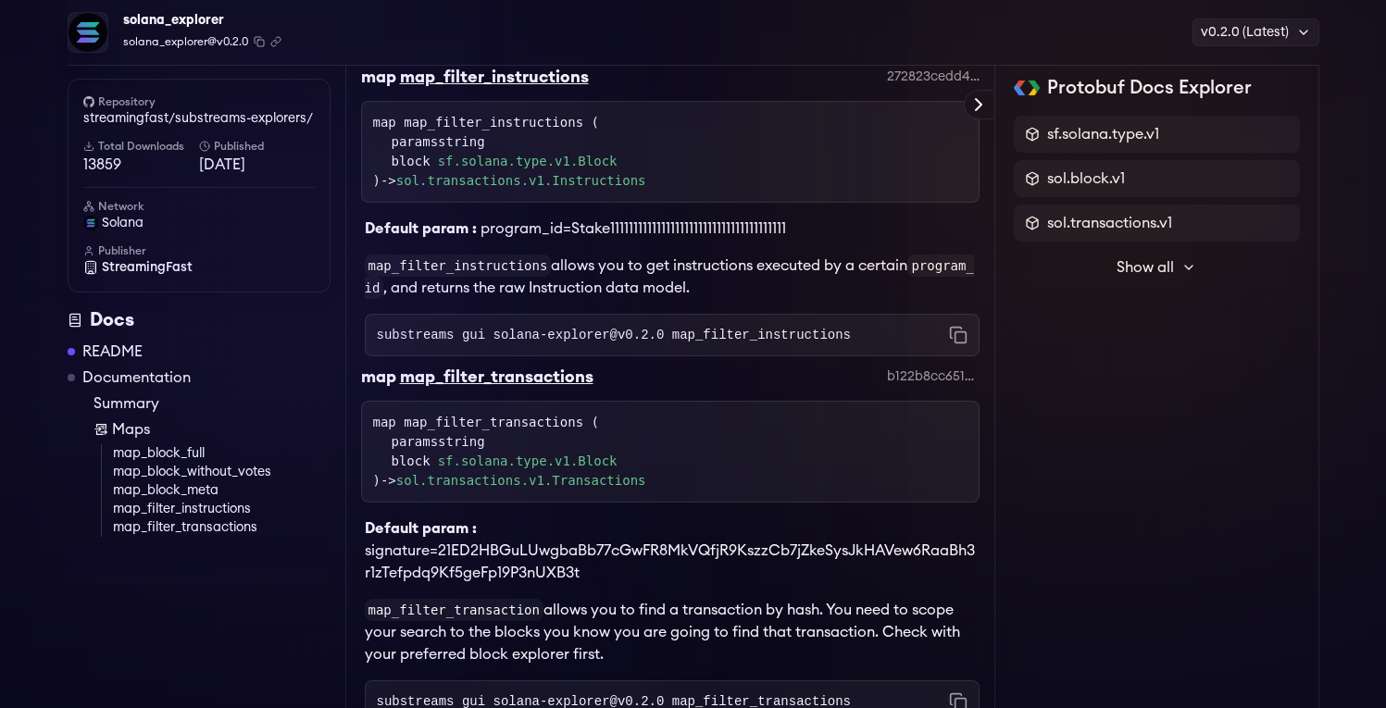
scroll to position [1342, 0]
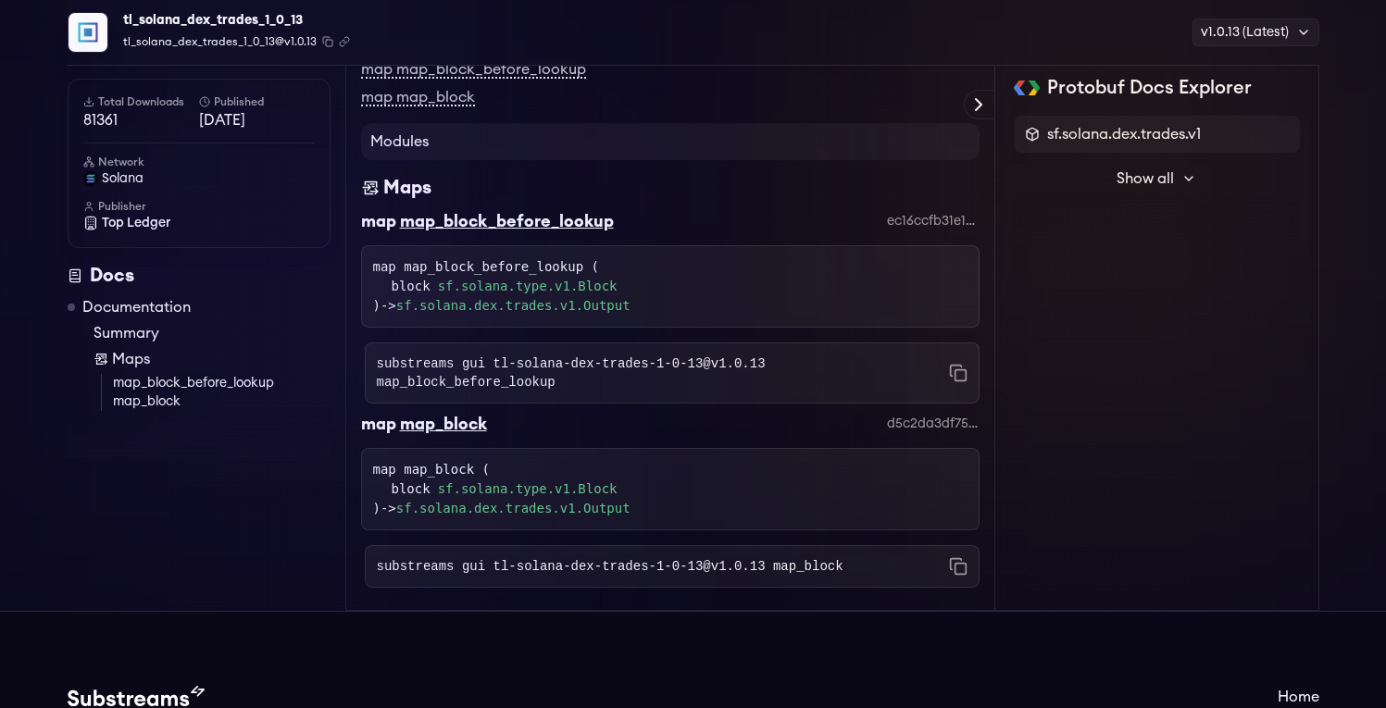
scroll to position [213, 0]
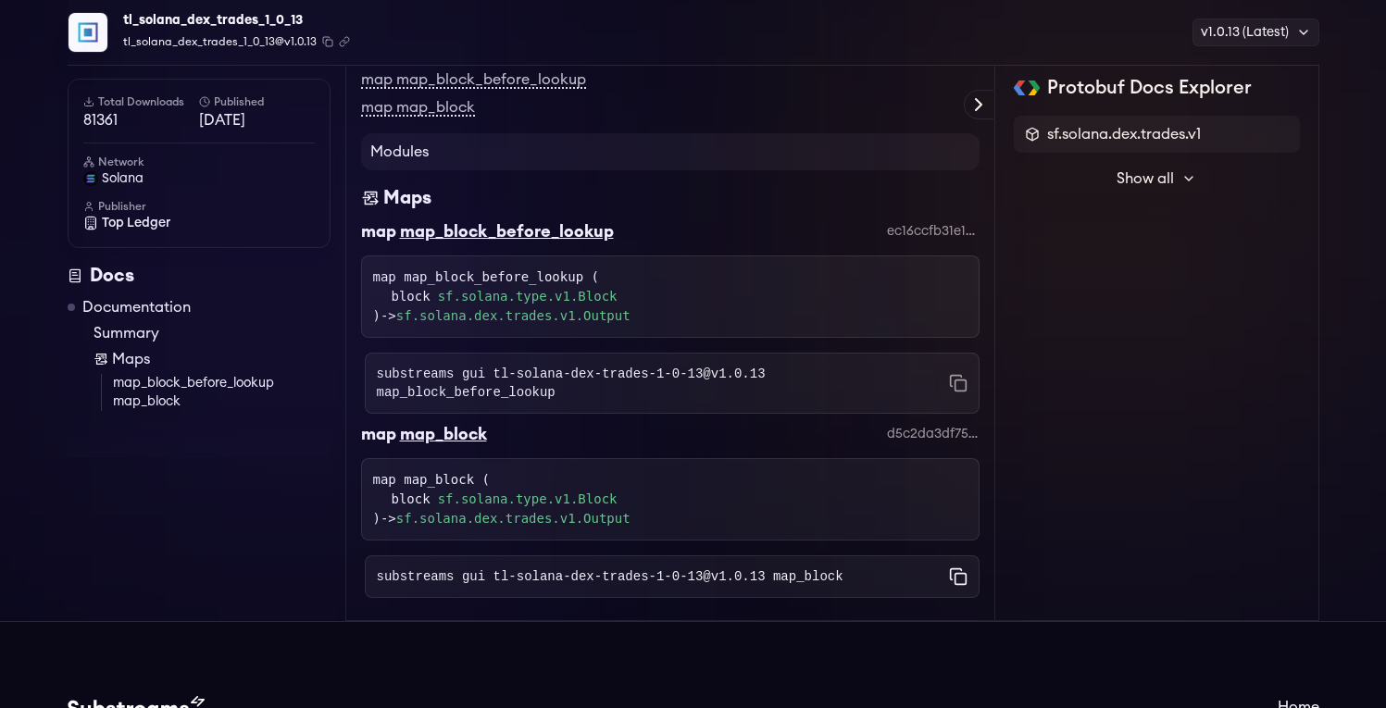
click at [957, 580] on icon "Copy command to clipboard" at bounding box center [958, 577] width 19 height 19
click at [956, 578] on icon "Copy command to clipboard" at bounding box center [958, 577] width 19 height 19
